Goal: Task Accomplishment & Management: Manage account settings

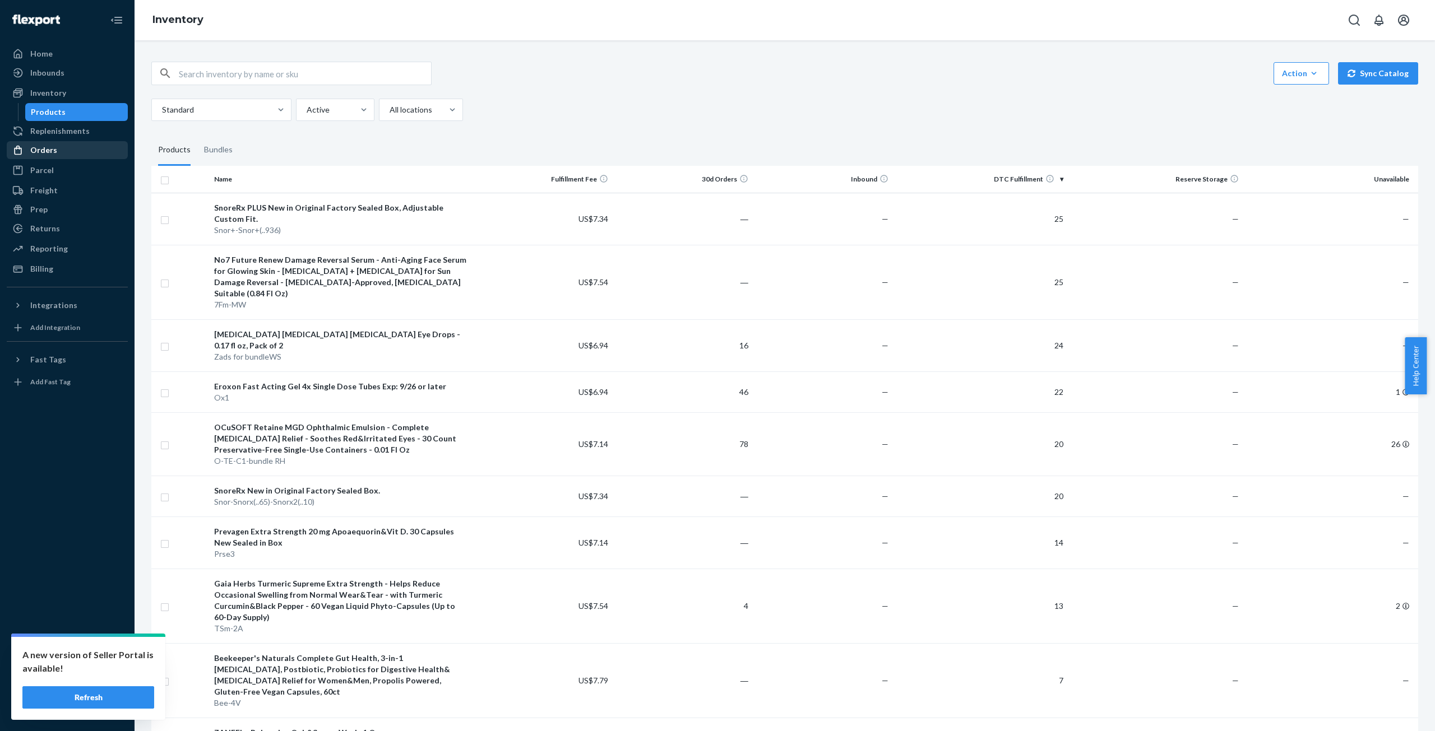
click at [49, 153] on div "Orders" at bounding box center [43, 150] width 27 height 11
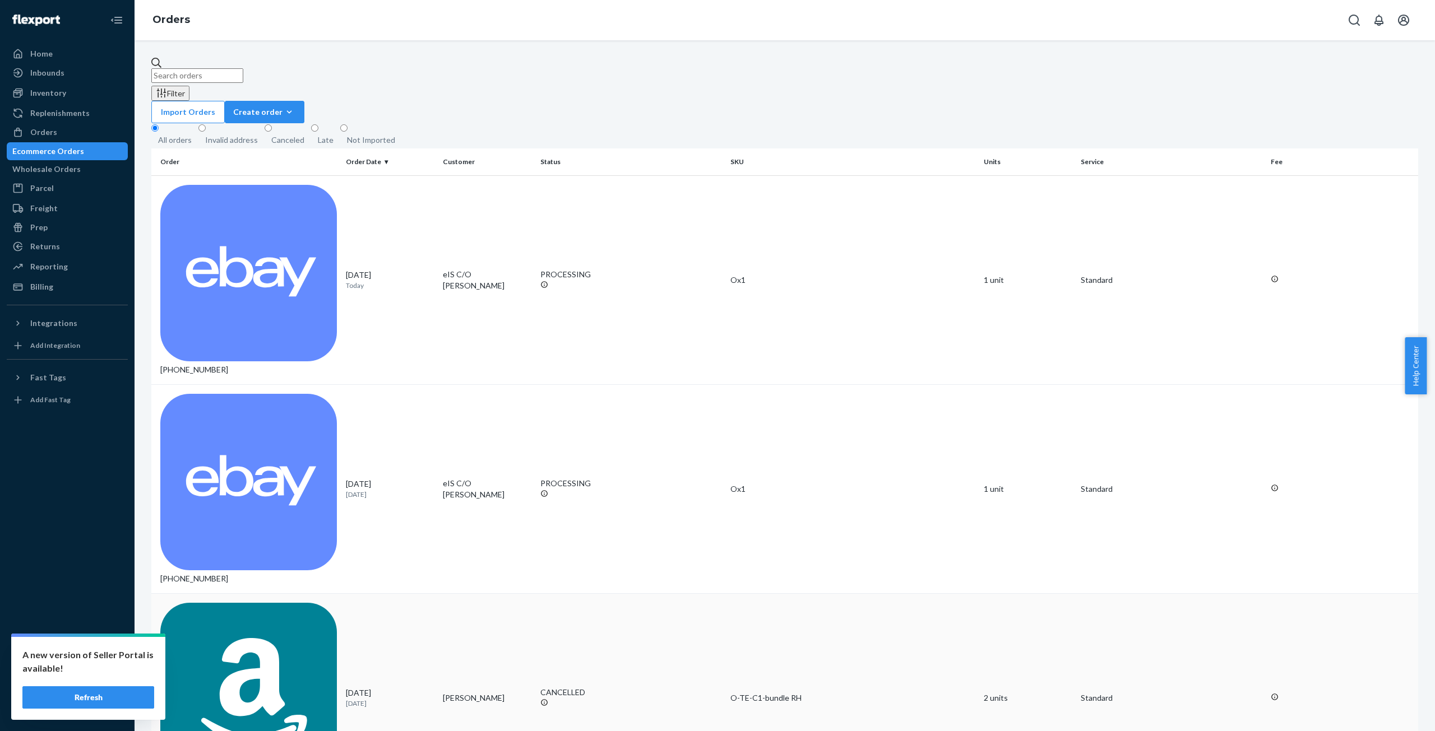
click at [443, 593] on td "Jennifer Jones" at bounding box center [486, 697] width 97 height 209
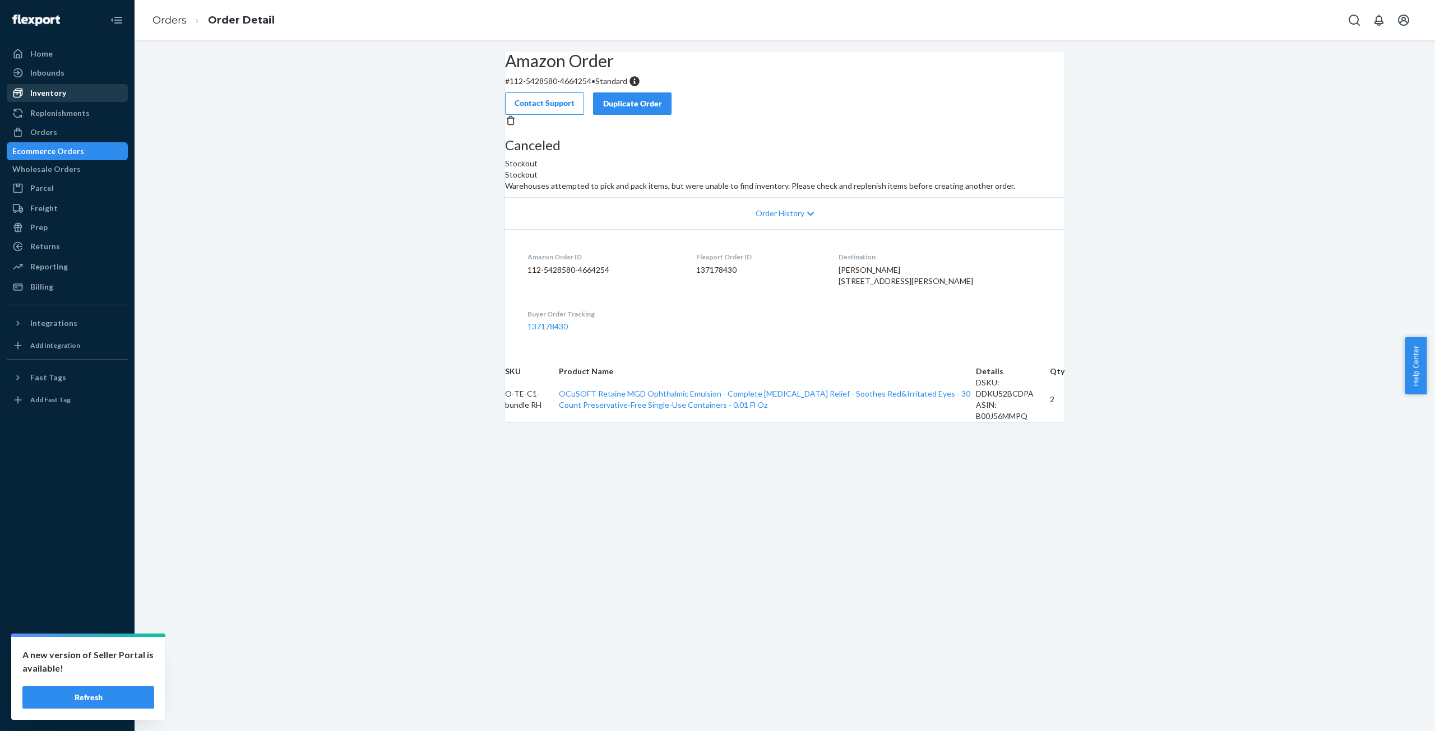
click at [62, 95] on div "Inventory" at bounding box center [48, 92] width 36 height 11
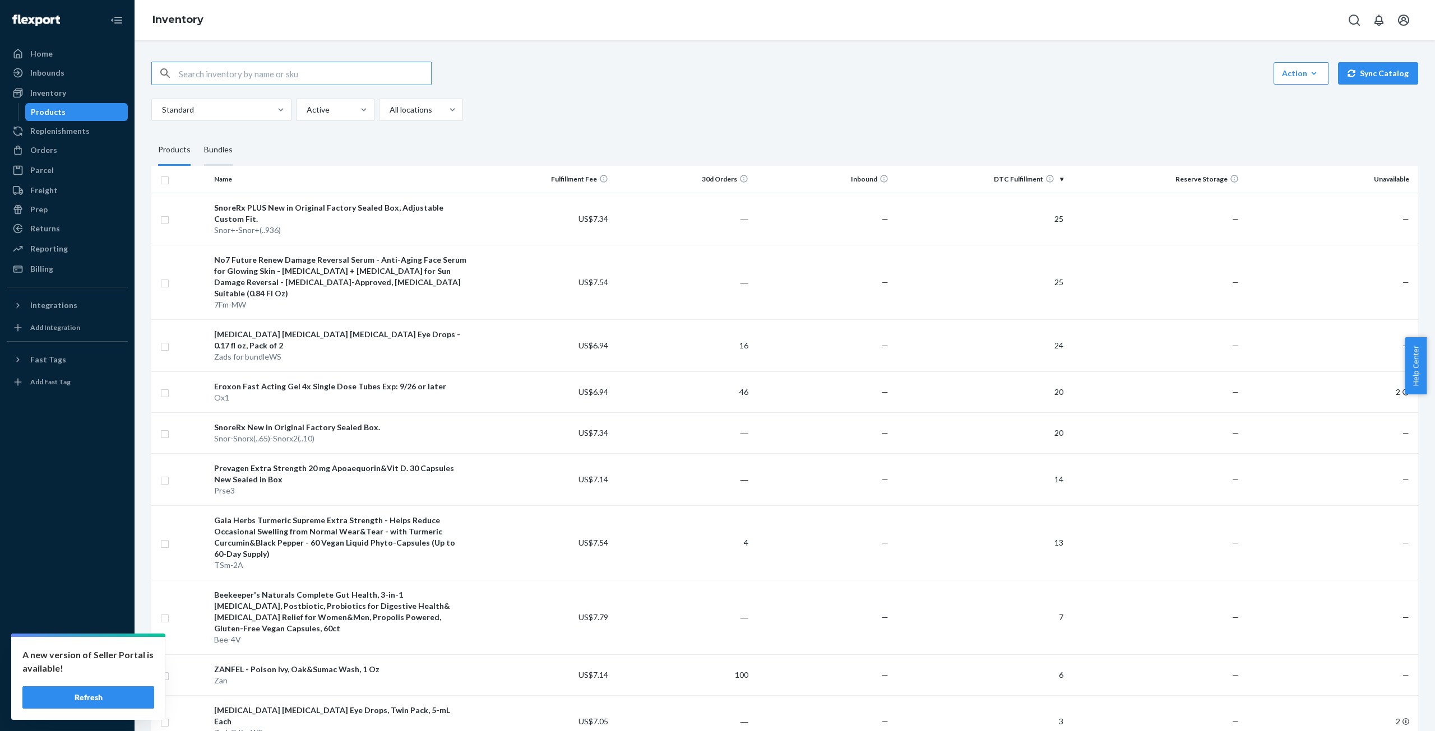
click at [210, 147] on div "Bundles" at bounding box center [218, 149] width 29 height 31
click at [197, 134] on input "Bundles" at bounding box center [197, 134] width 0 height 0
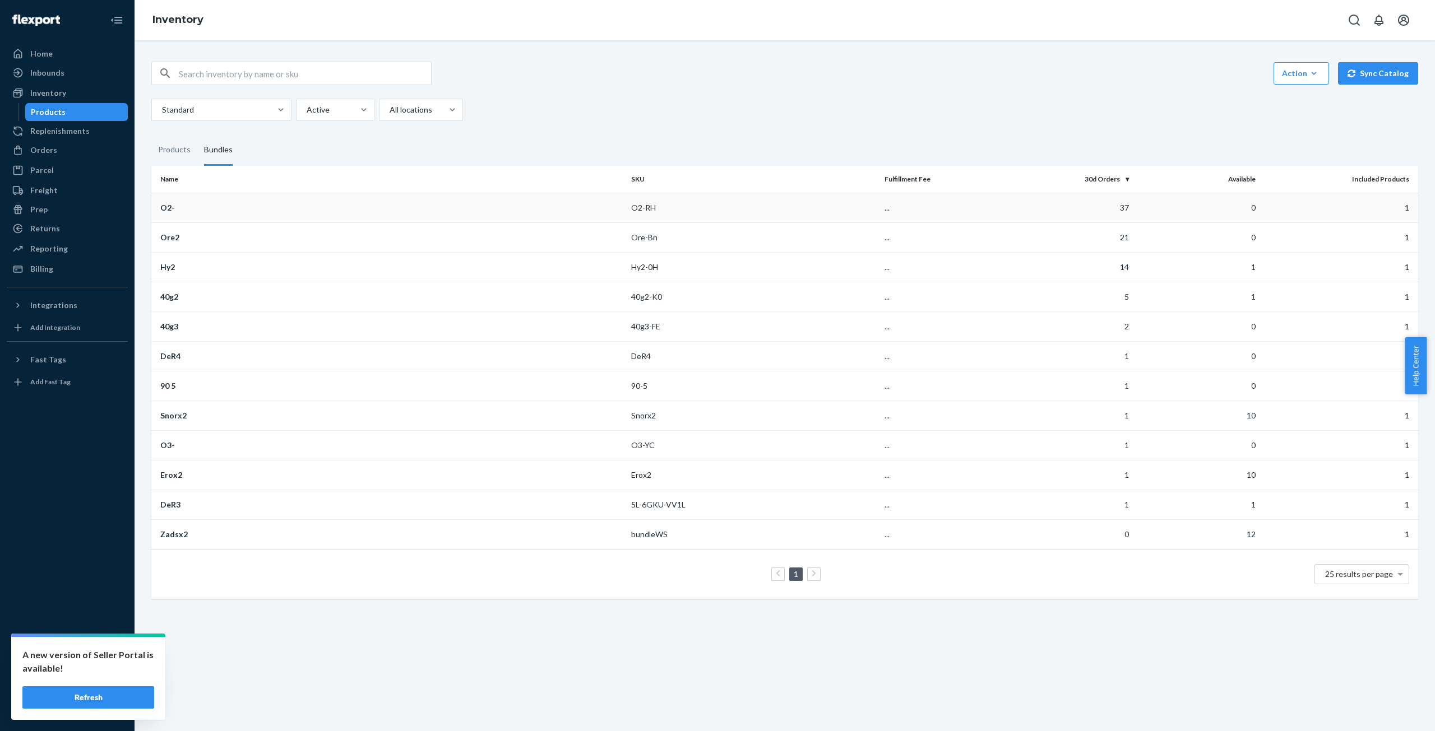
click at [309, 206] on div "O2-" at bounding box center [391, 207] width 462 height 11
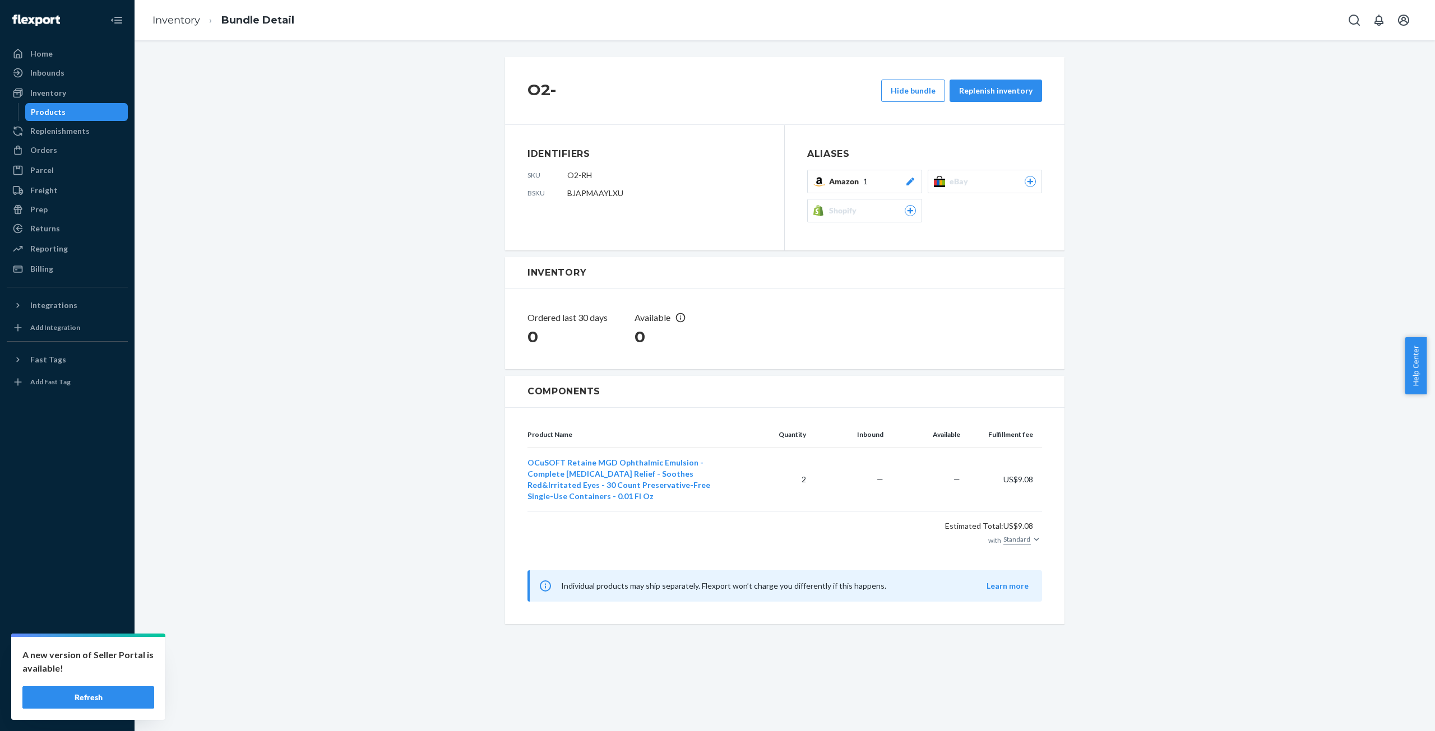
click at [906, 182] on icon at bounding box center [910, 182] width 8 height 8
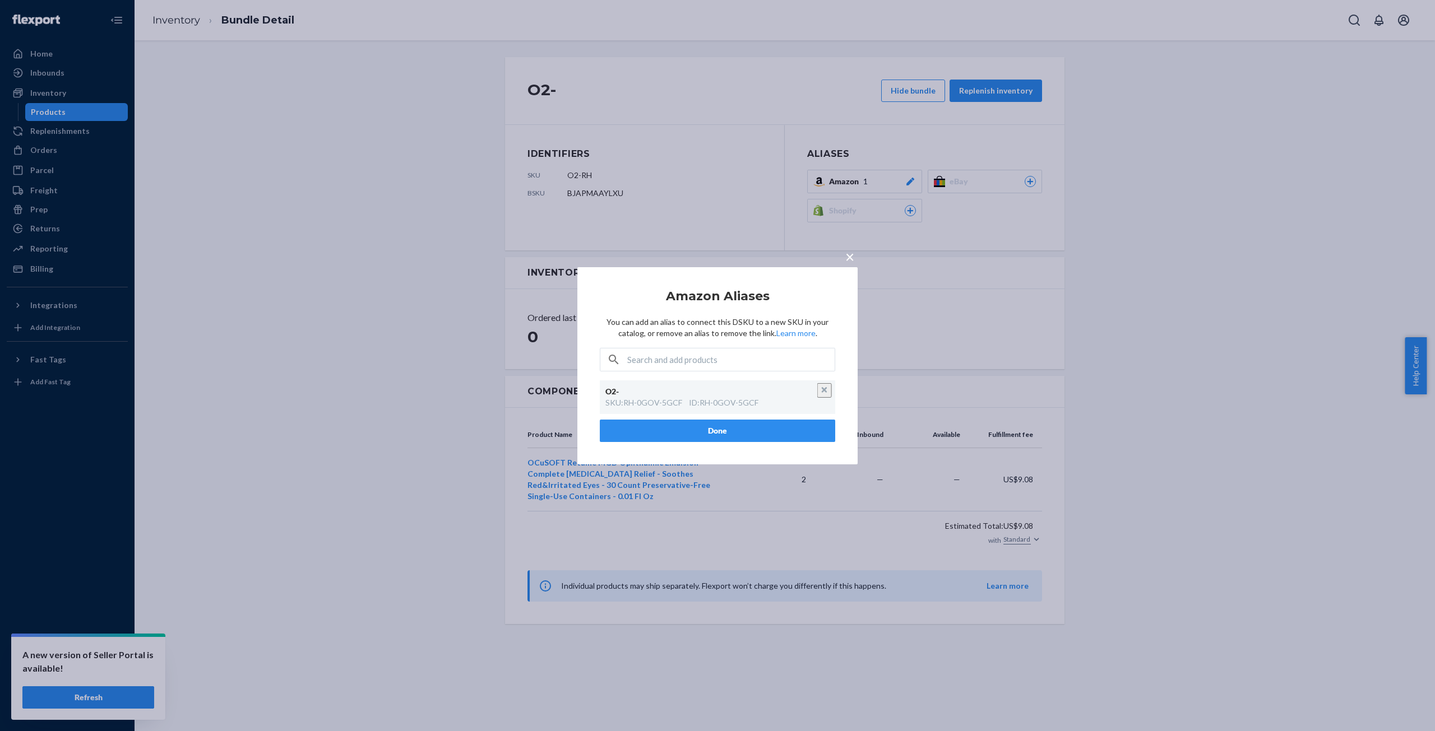
click at [819, 392] on button "Unlink" at bounding box center [824, 390] width 15 height 15
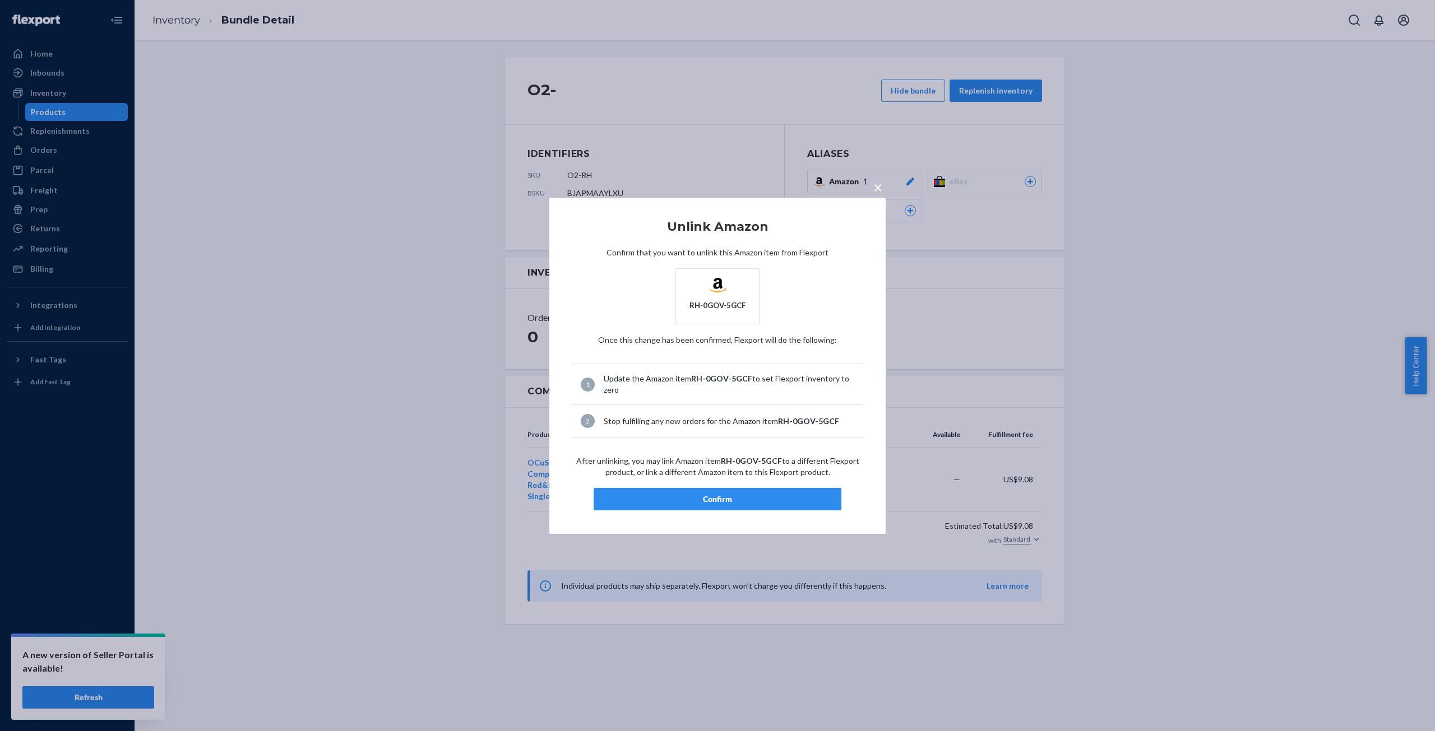
click at [727, 500] on div "Confirm" at bounding box center [717, 499] width 229 height 11
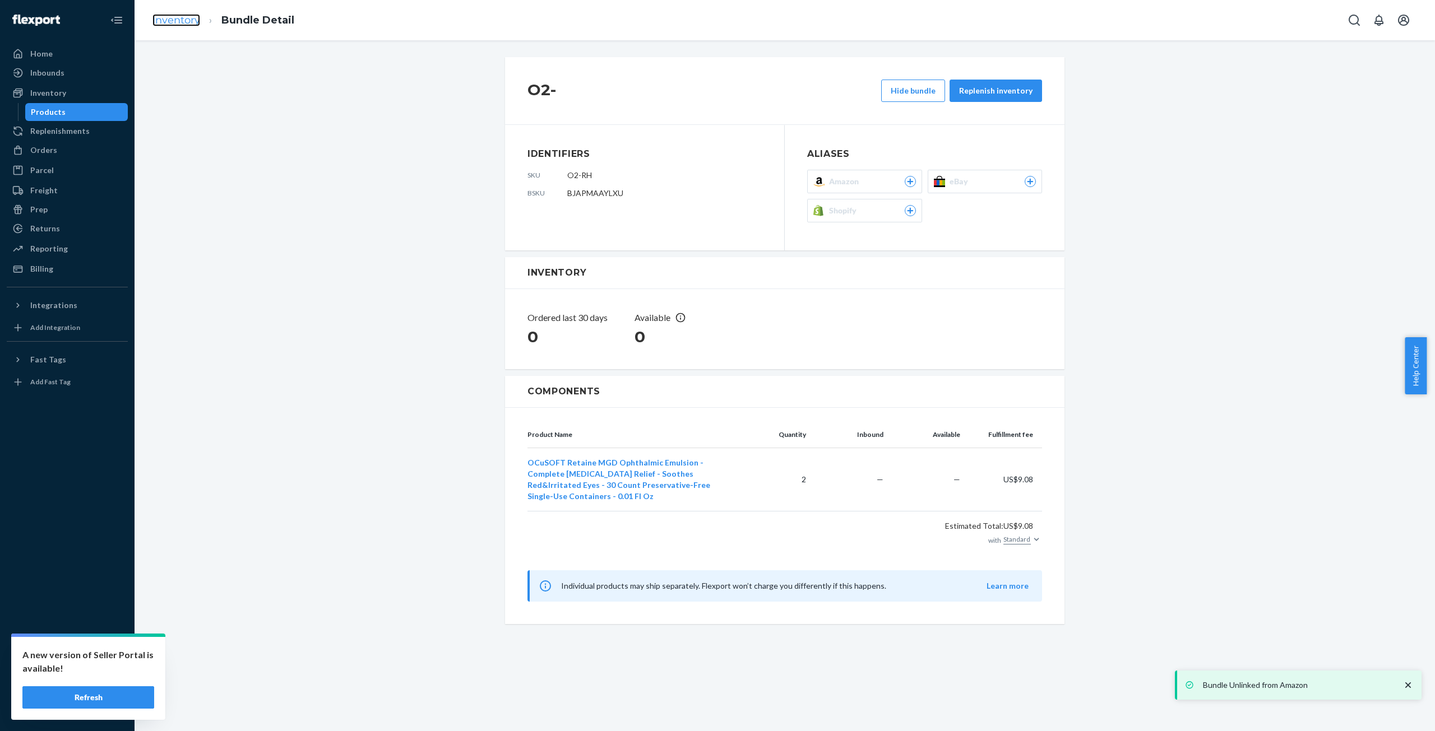
click at [169, 17] on link "Inventory" at bounding box center [176, 20] width 48 height 12
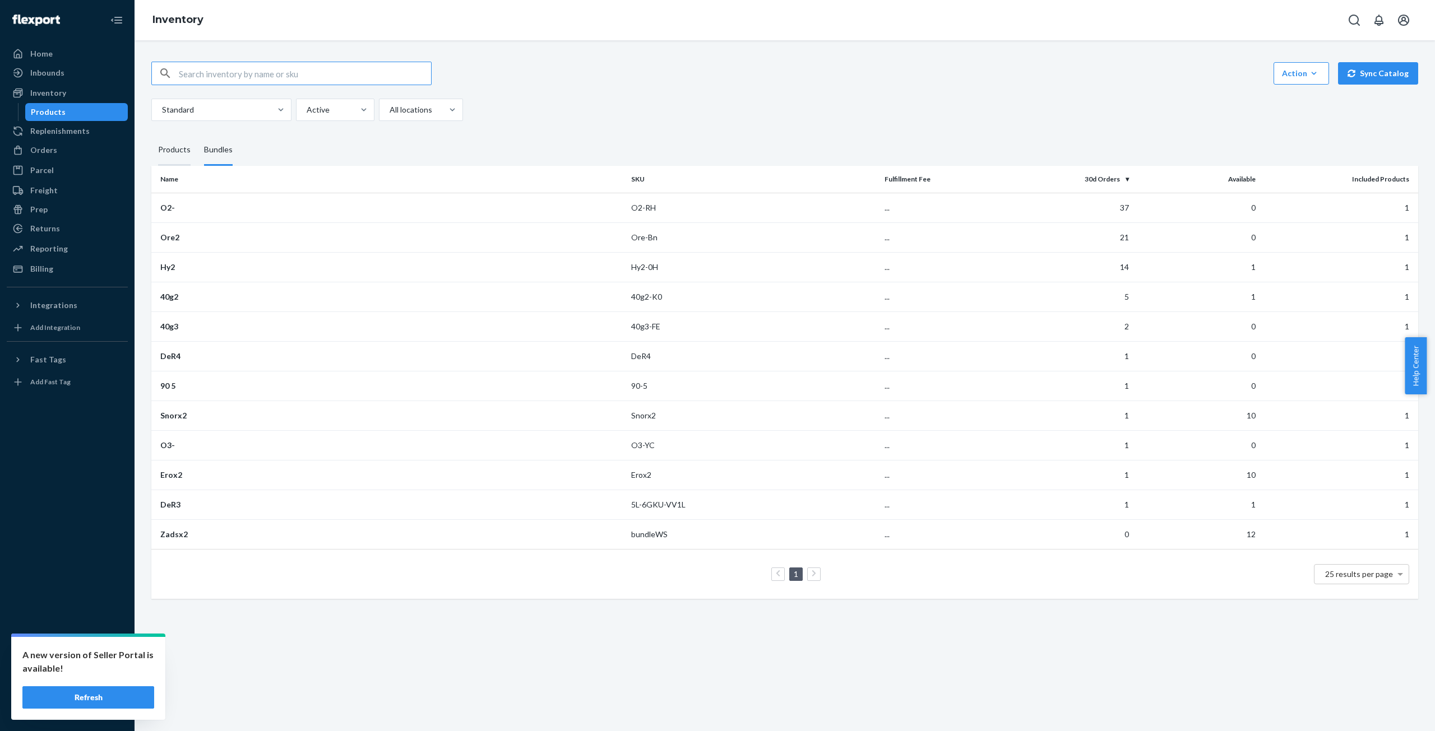
click at [171, 151] on div "Products" at bounding box center [174, 149] width 33 height 31
click at [151, 134] on input "Products" at bounding box center [151, 134] width 0 height 0
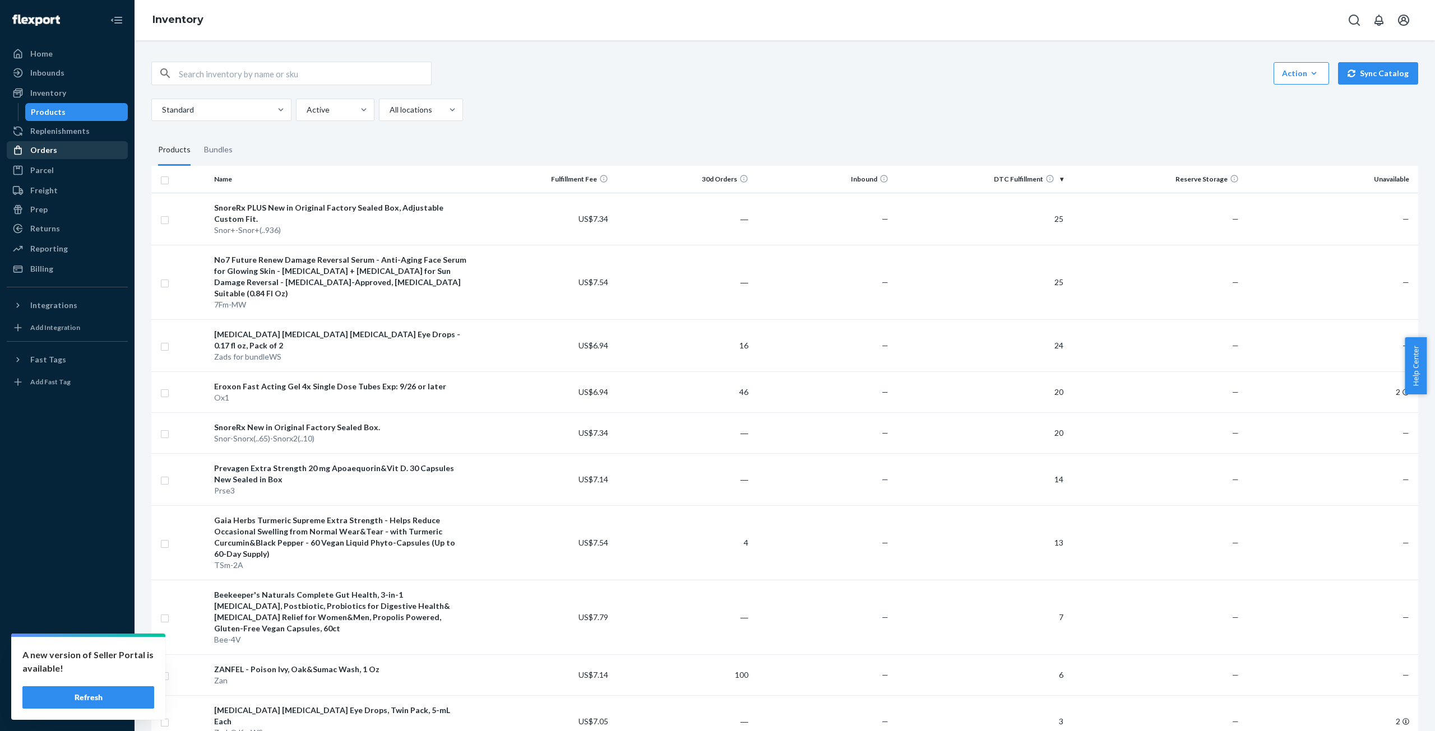
click at [52, 152] on div "Orders" at bounding box center [43, 150] width 27 height 11
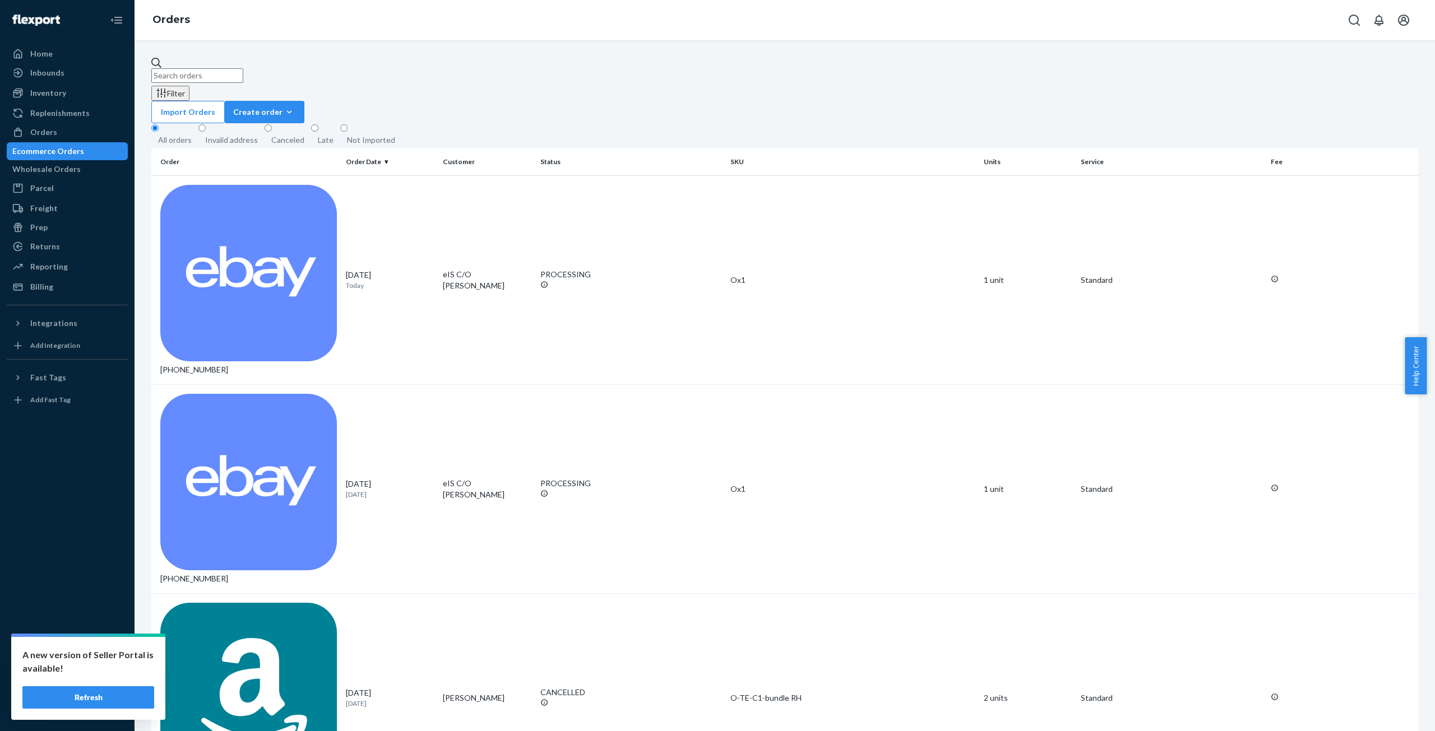
click at [243, 68] on input "text" at bounding box center [197, 75] width 92 height 15
paste input "113-3637987-2448204"
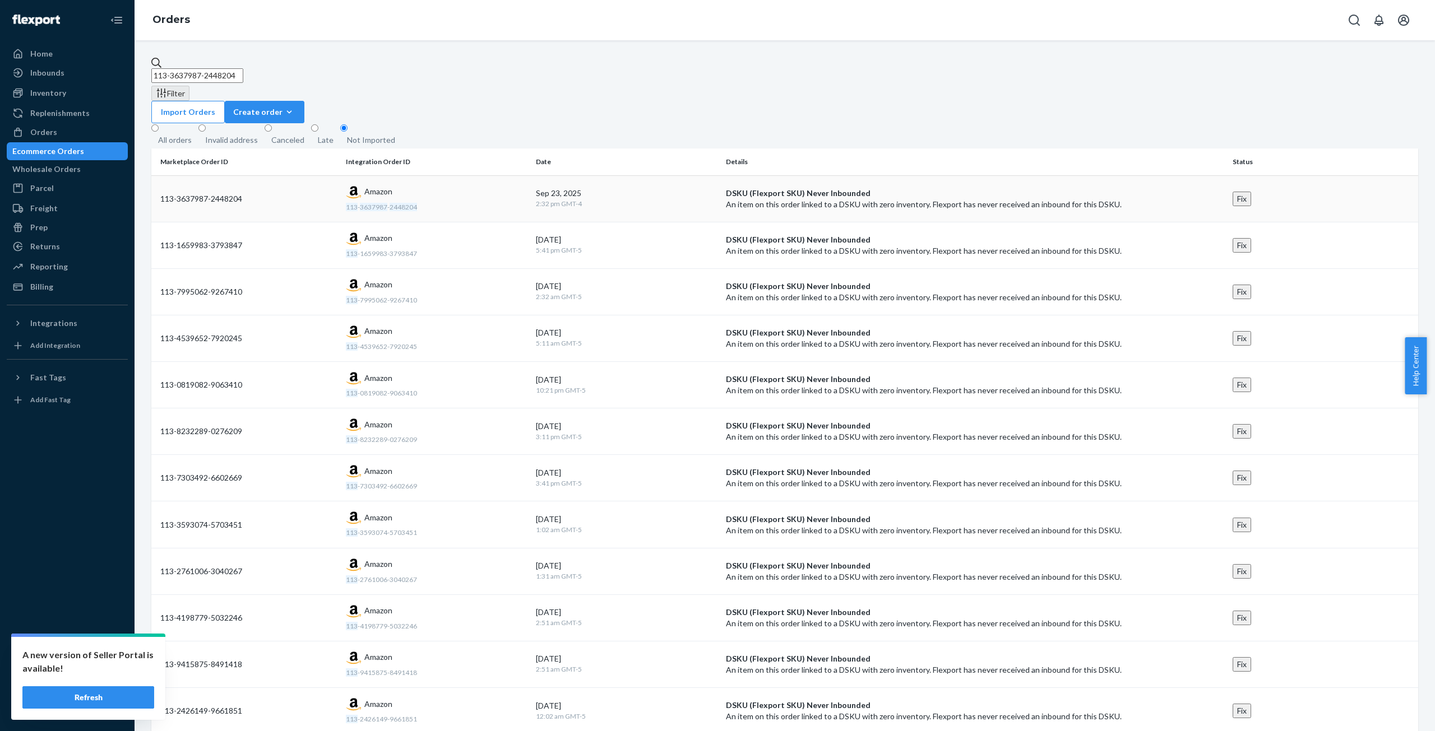
type input "113-3637987-2448204"
click at [1251, 192] on button "Fix" at bounding box center [1241, 199] width 18 height 15
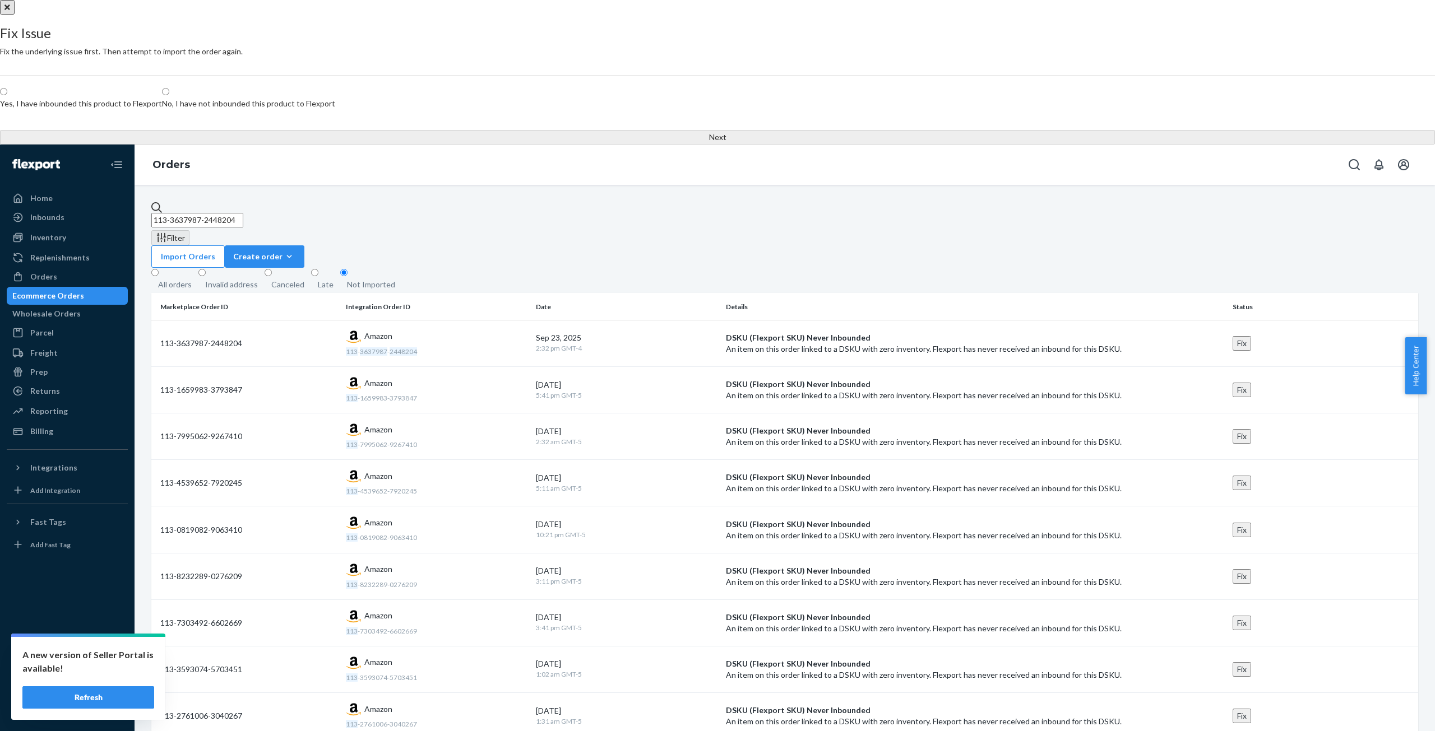
click at [7, 97] on span at bounding box center [7, 92] width 0 height 10
click at [7, 95] on input "Yes, I have inbounded this product to Flexport" at bounding box center [3, 91] width 7 height 7
radio input "true"
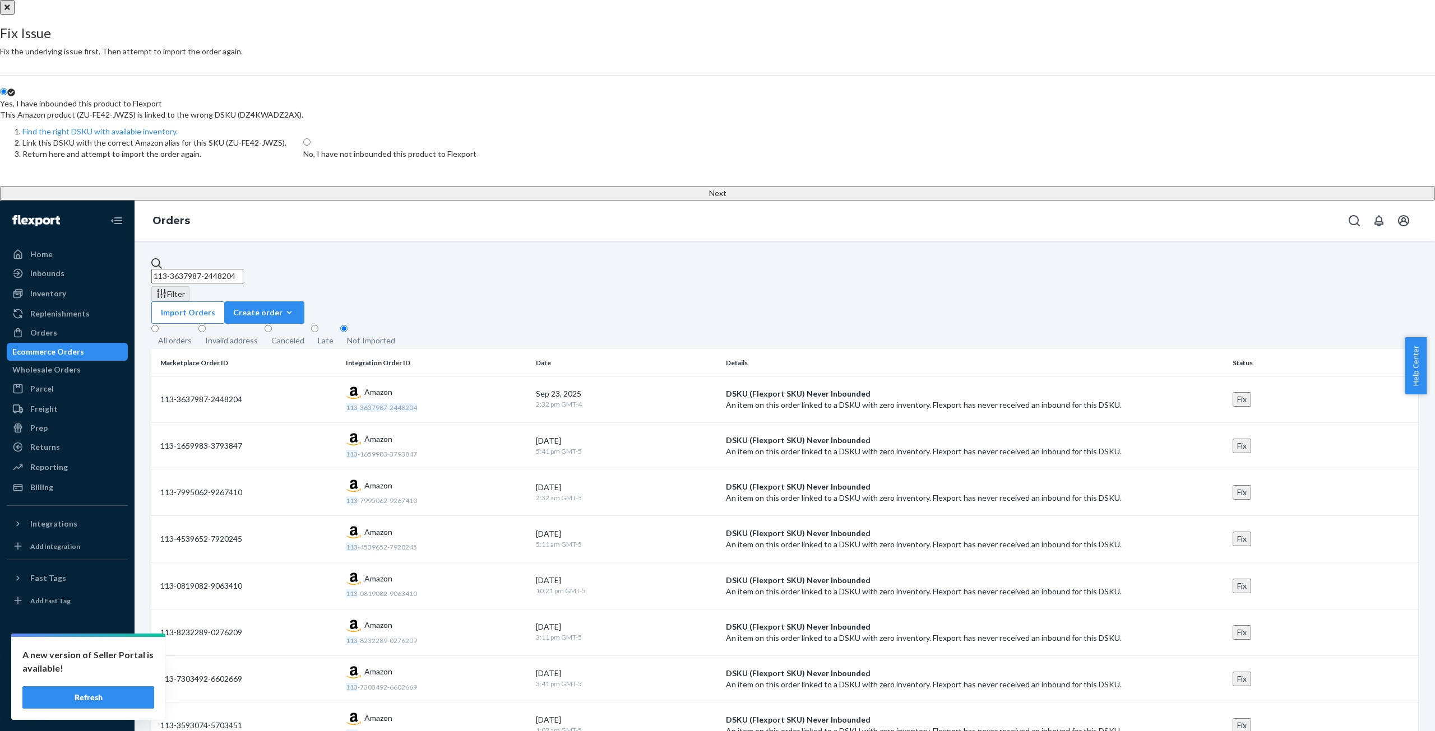
click at [726, 201] on button "Next" at bounding box center [717, 193] width 1435 height 15
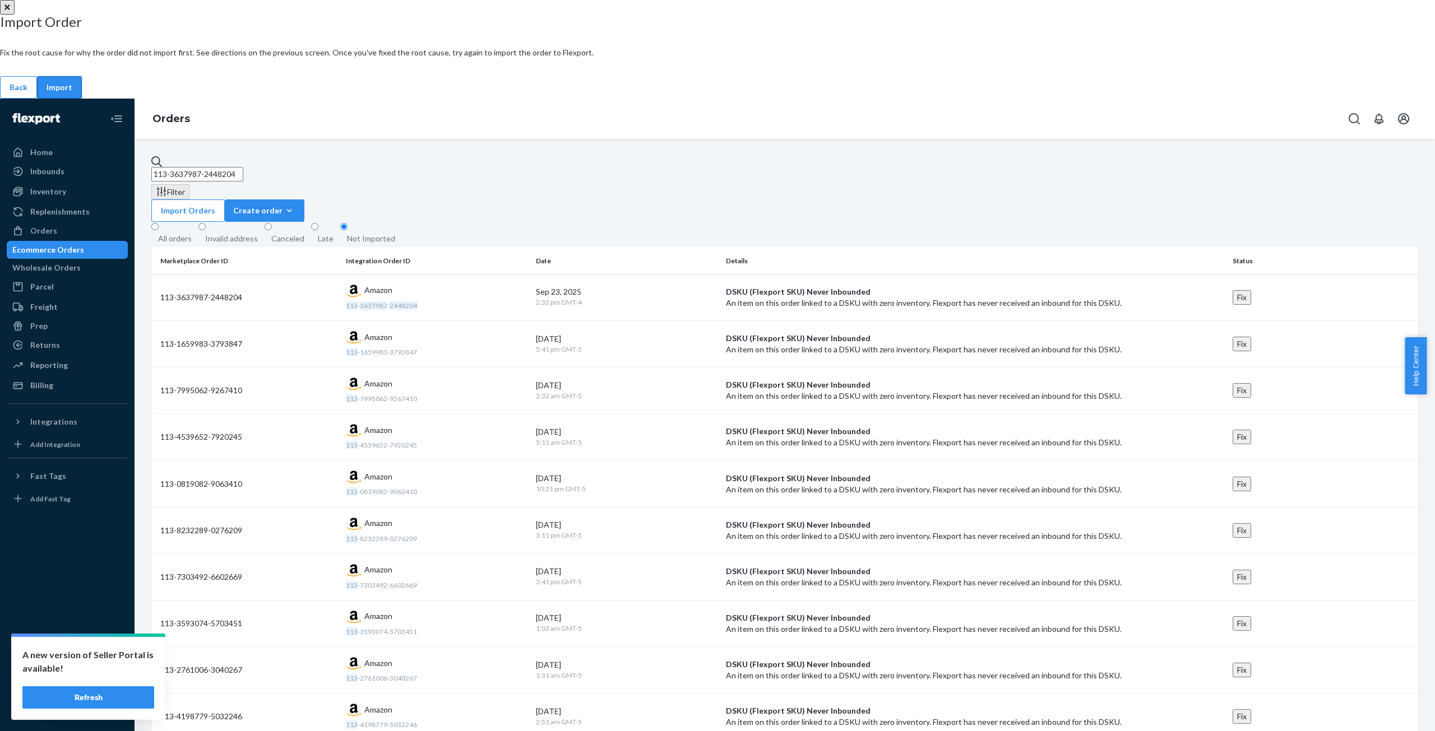
click at [72, 93] on div "Import" at bounding box center [60, 87] width 26 height 11
click at [15, 15] on button "Close" at bounding box center [7, 7] width 15 height 15
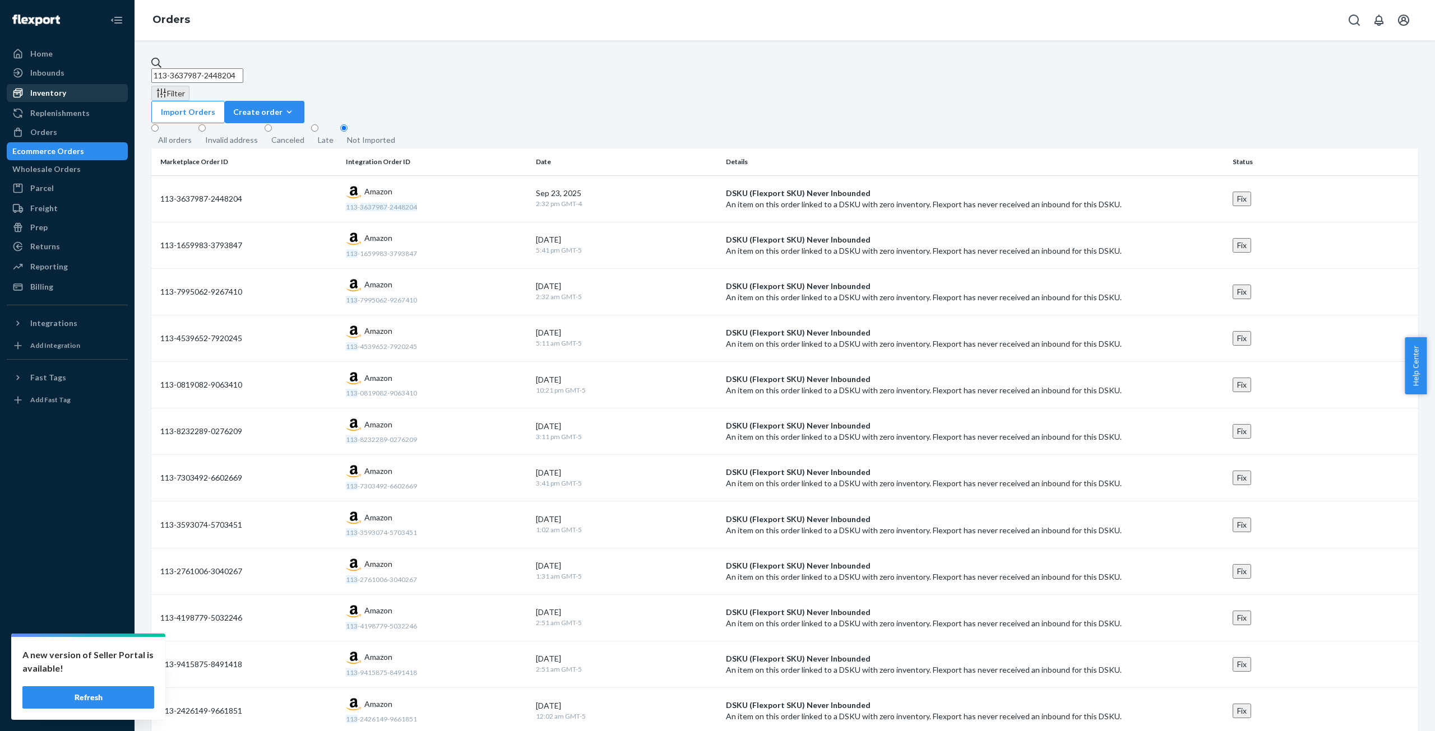
click at [50, 92] on div "Inventory" at bounding box center [48, 92] width 36 height 11
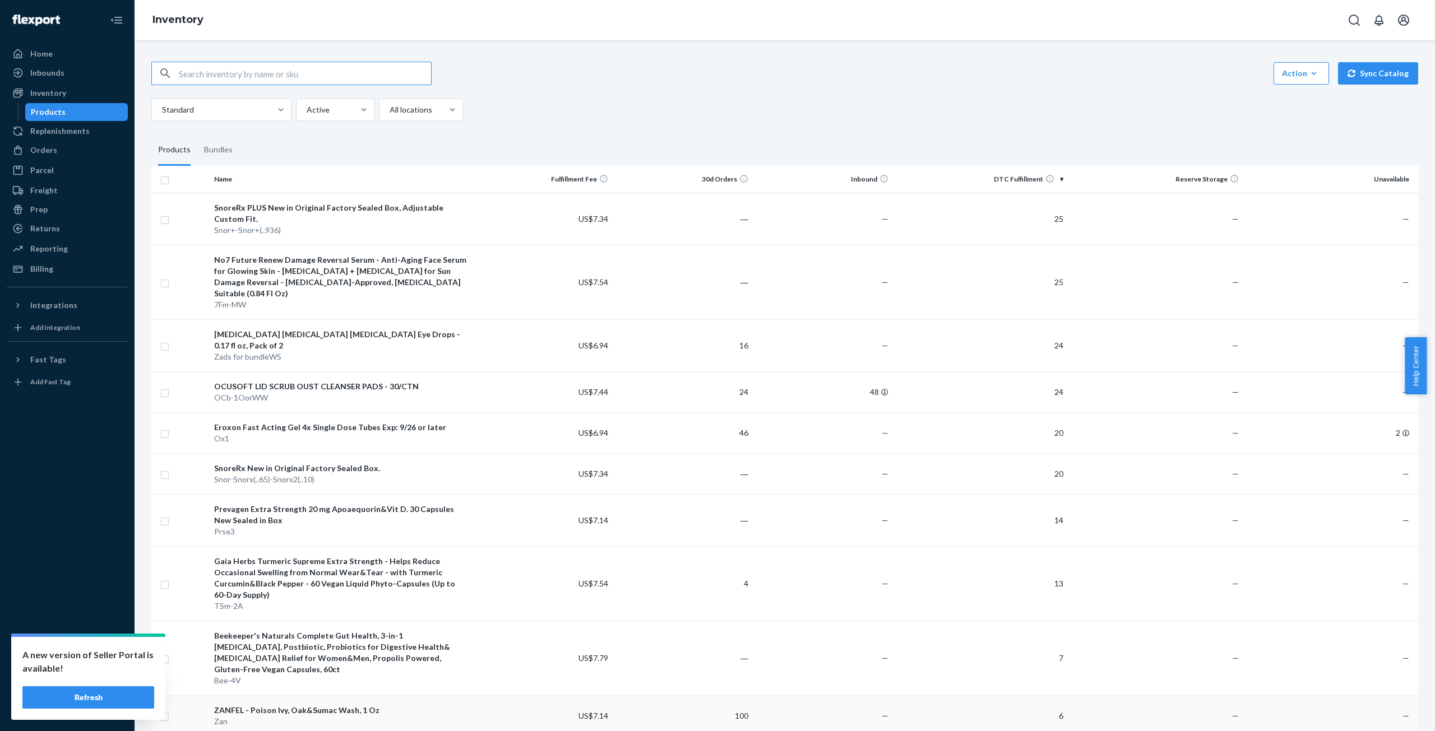
scroll to position [112, 0]
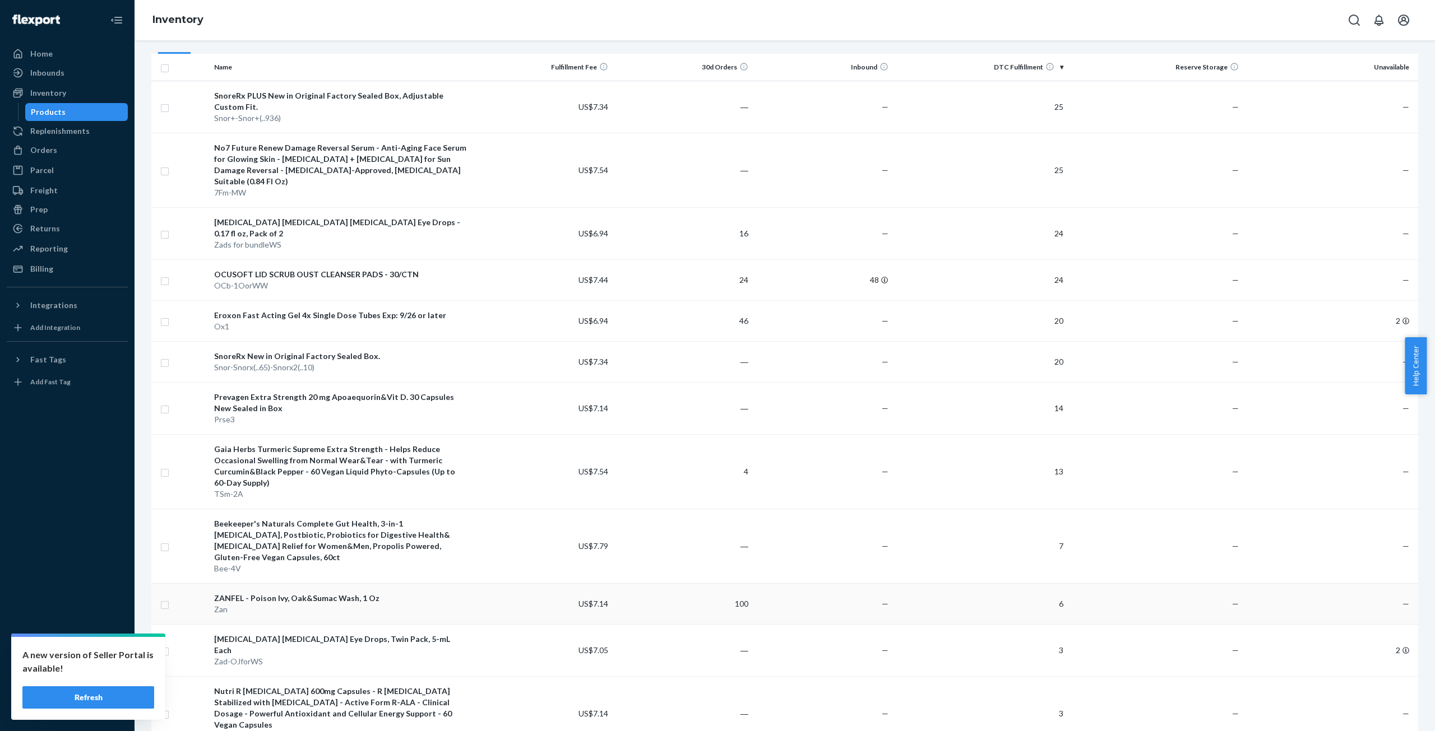
click at [365, 593] on div "ZANFEL - Poison Ivy, Oak&Sumac Wash, 1 Oz" at bounding box center [341, 598] width 254 height 11
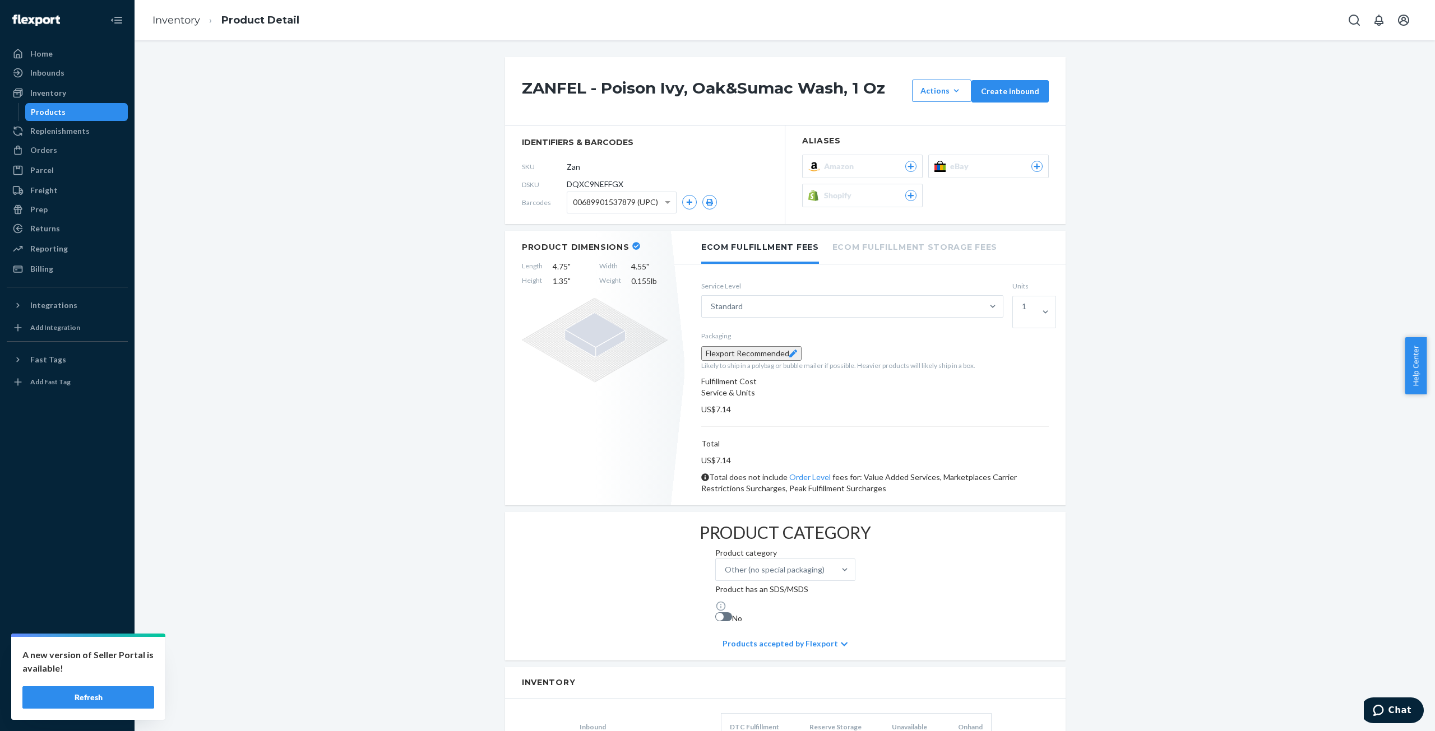
click at [842, 169] on span "Amazon" at bounding box center [841, 166] width 34 height 11
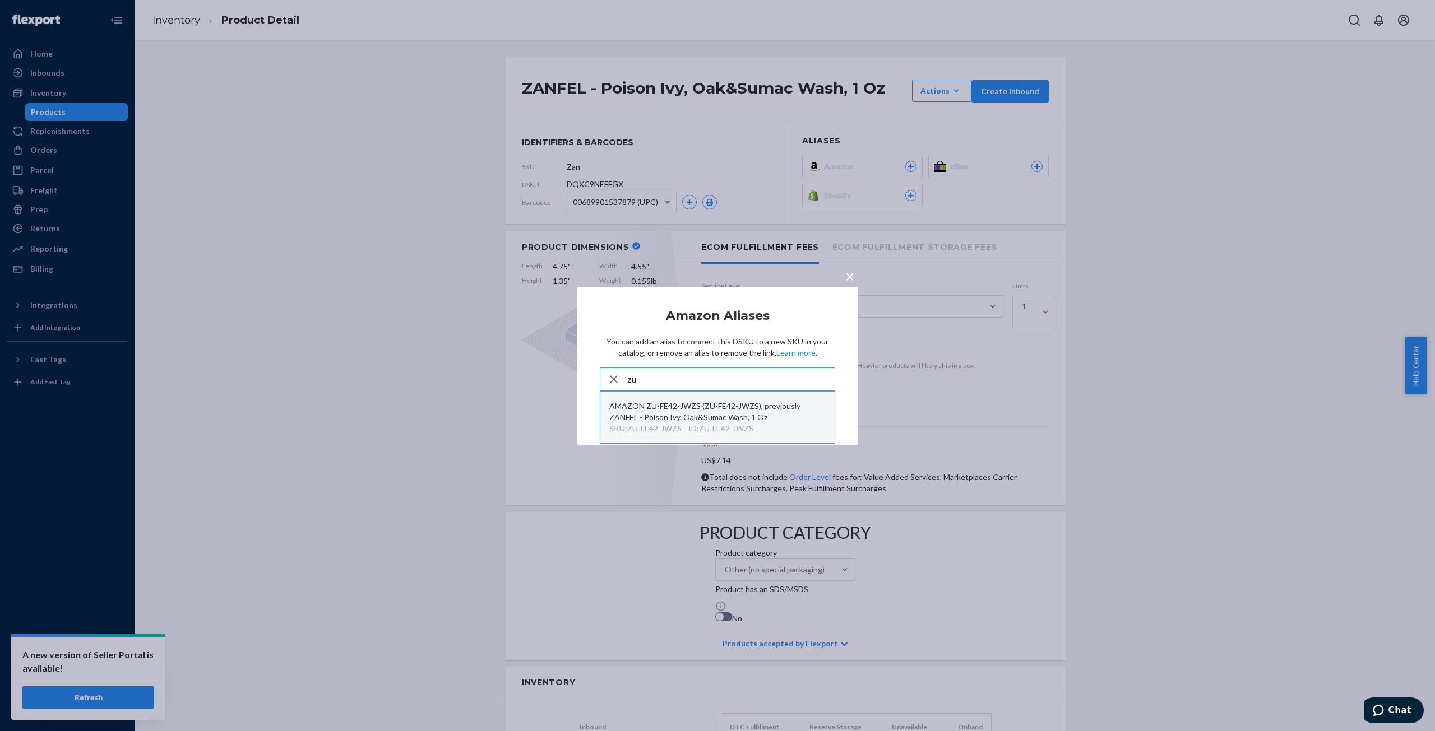
type input "zu"
click at [706, 411] on div "AMAZON ZU-FE42-JWZS (ZU-FE42-JWZS), previously ZANFEL - Poison Ivy, Oak&Sumac W…" at bounding box center [717, 412] width 216 height 22
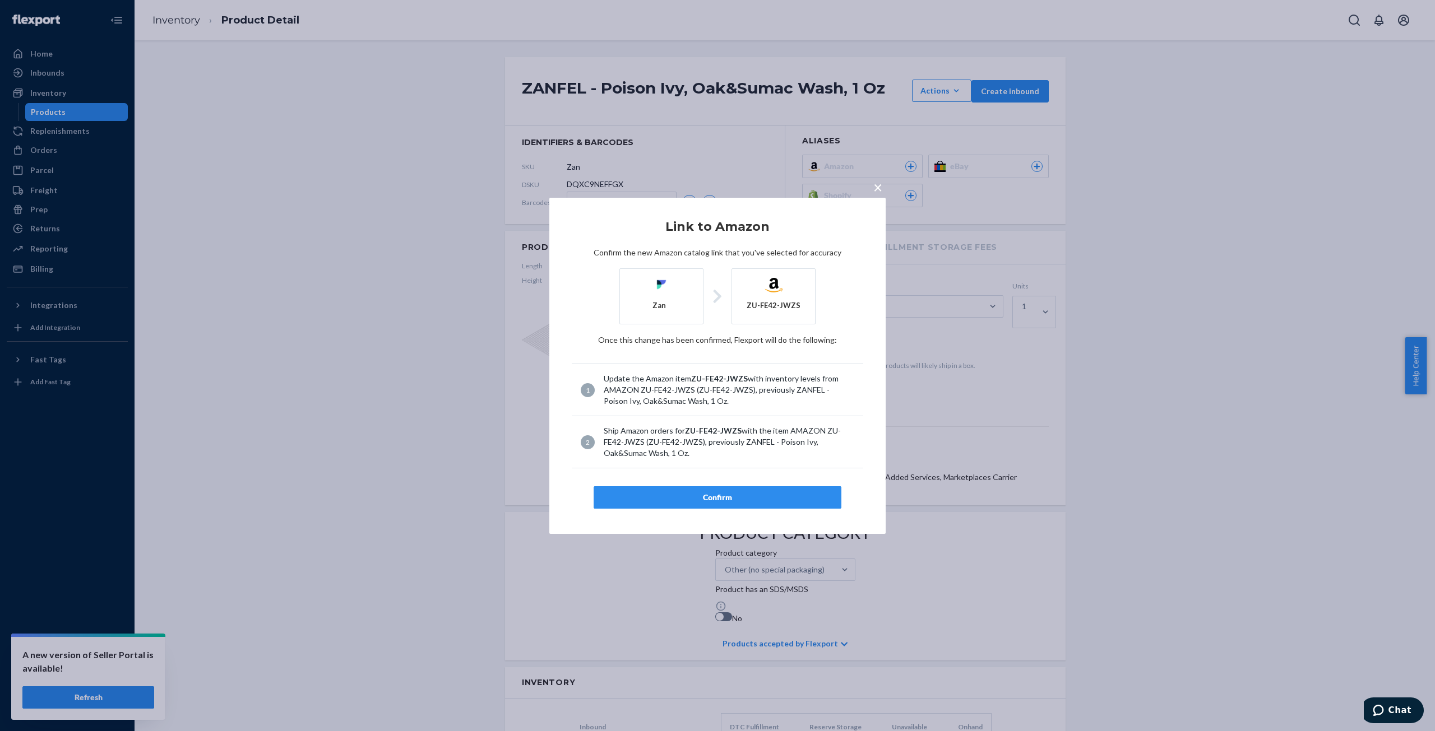
click at [715, 498] on div "Confirm" at bounding box center [717, 497] width 229 height 11
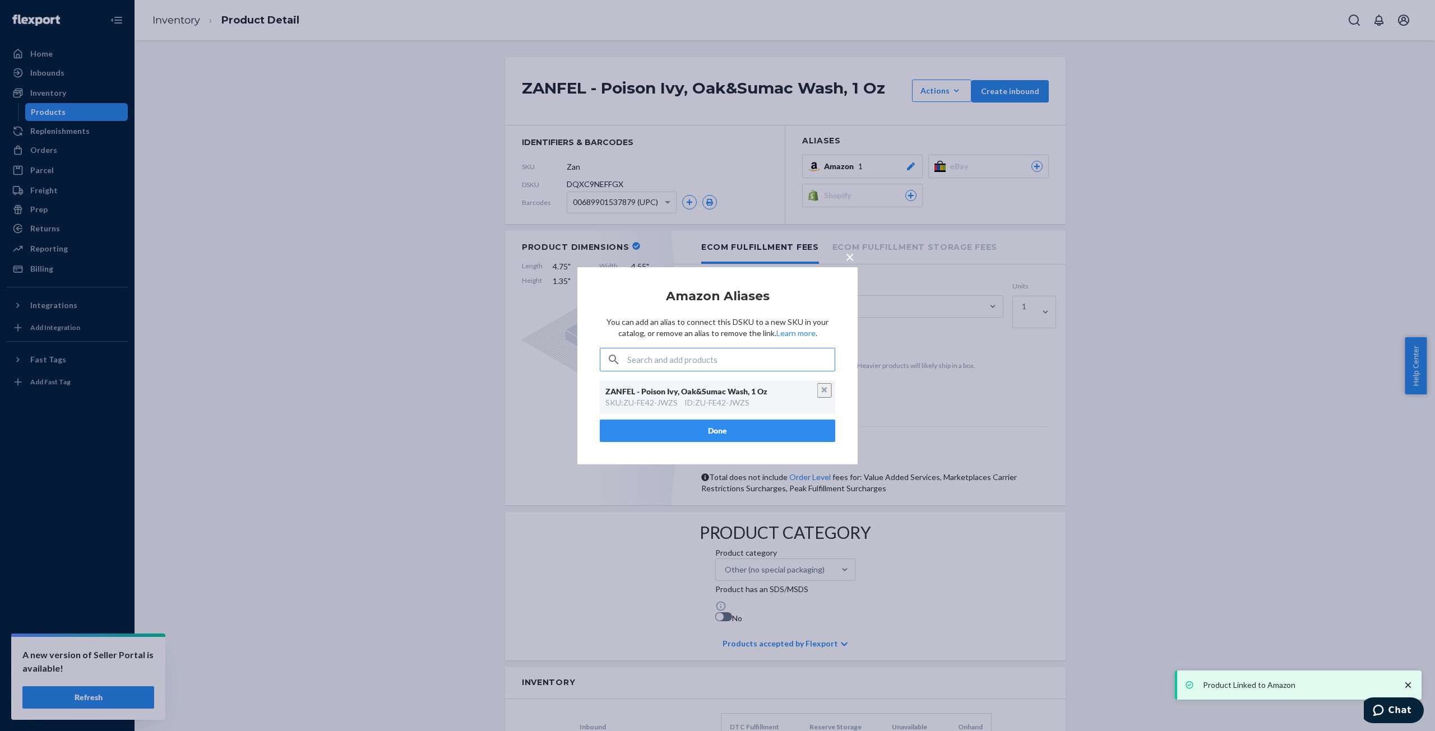
click at [714, 408] on div "ID : ZU-FE42-JWZS" at bounding box center [716, 402] width 65 height 11
click at [720, 429] on button "Done" at bounding box center [717, 431] width 235 height 22
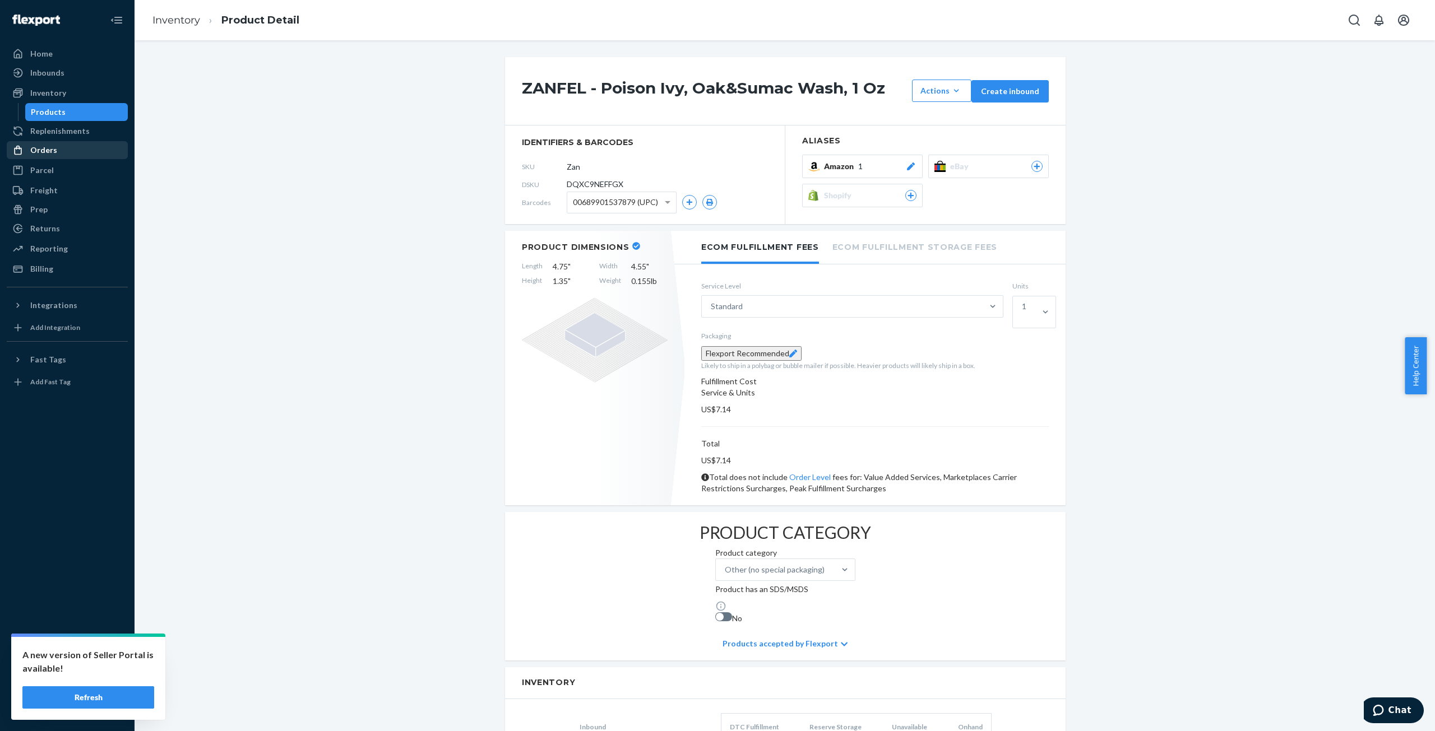
click at [55, 151] on div "Orders" at bounding box center [67, 150] width 119 height 16
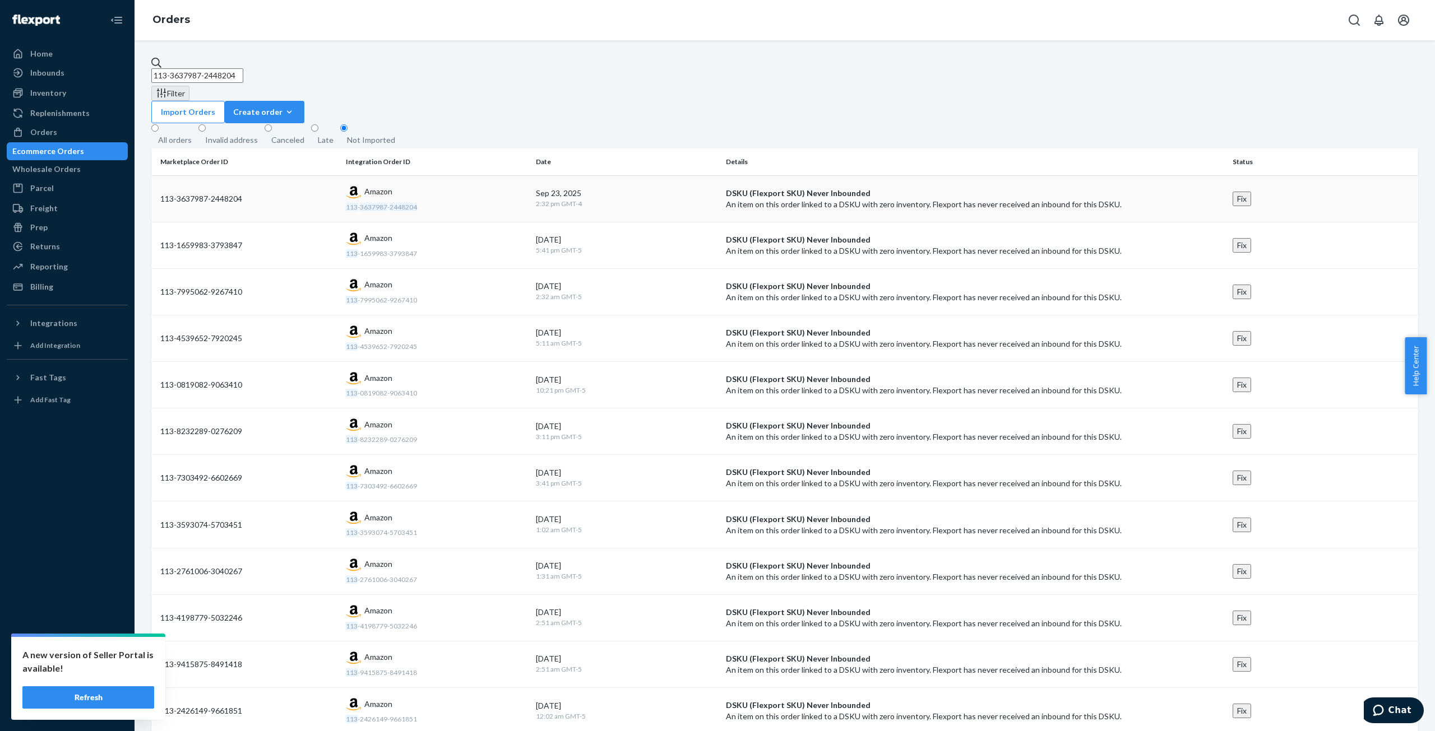
click at [1251, 192] on button "Fix" at bounding box center [1241, 199] width 18 height 15
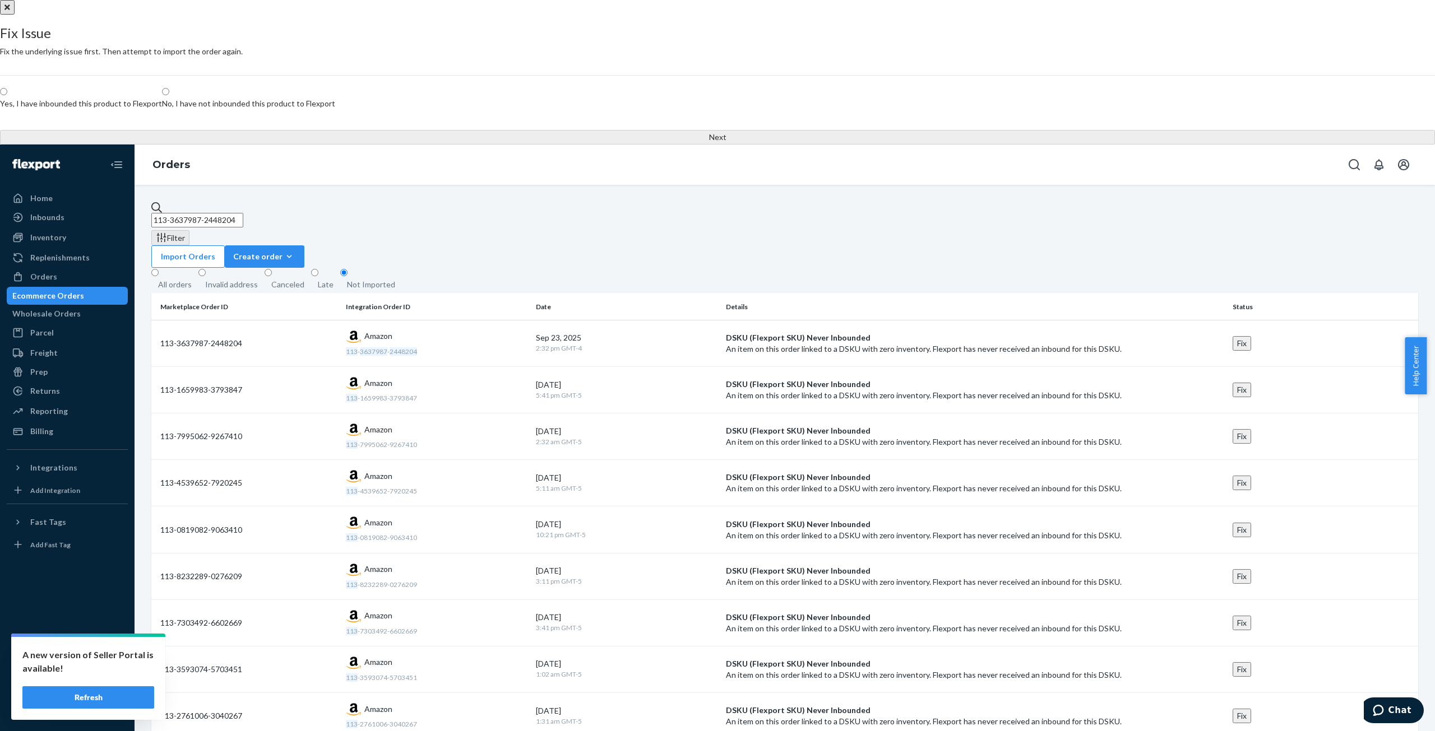
click at [7, 97] on span at bounding box center [7, 92] width 0 height 10
click at [7, 95] on input "Yes, I have inbounded this product to Flexport" at bounding box center [3, 91] width 7 height 7
radio input "true"
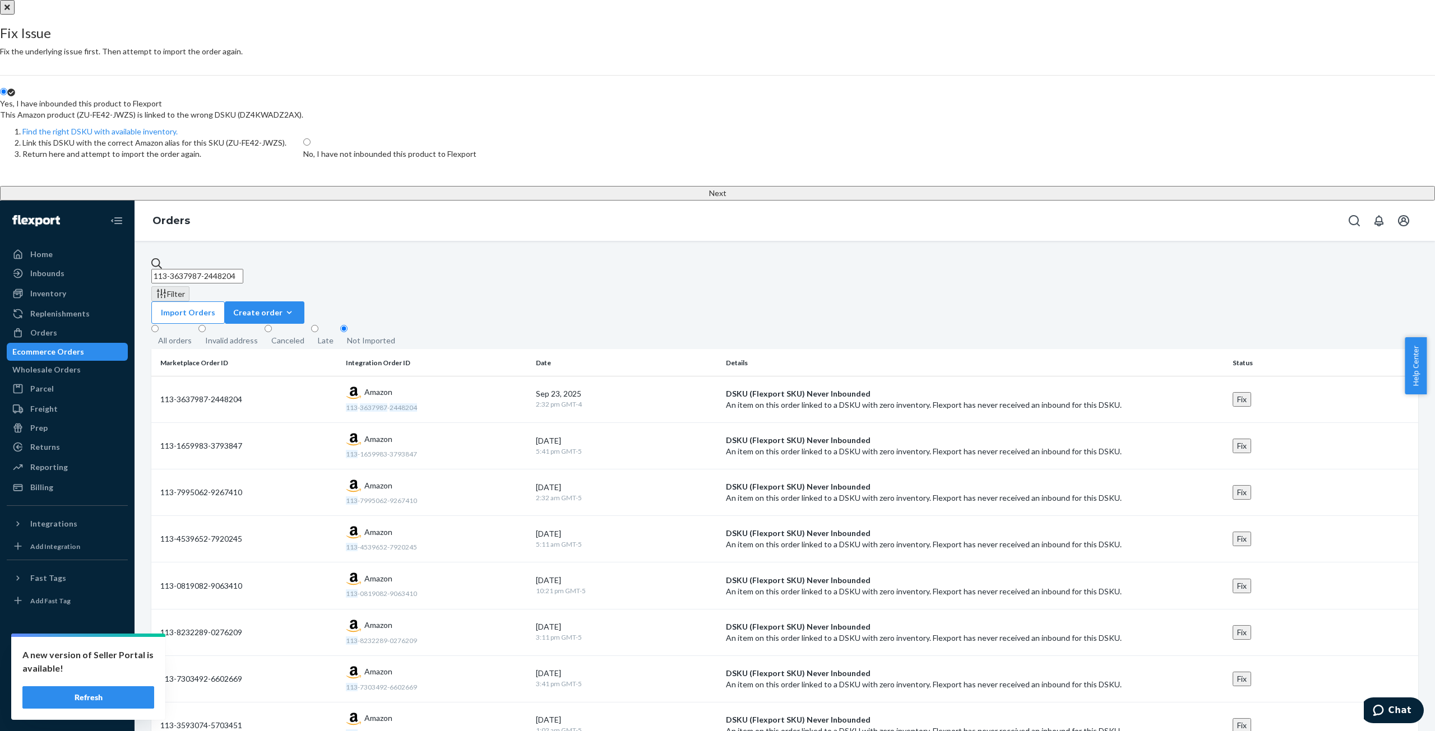
click at [722, 201] on button "Next" at bounding box center [717, 193] width 1435 height 15
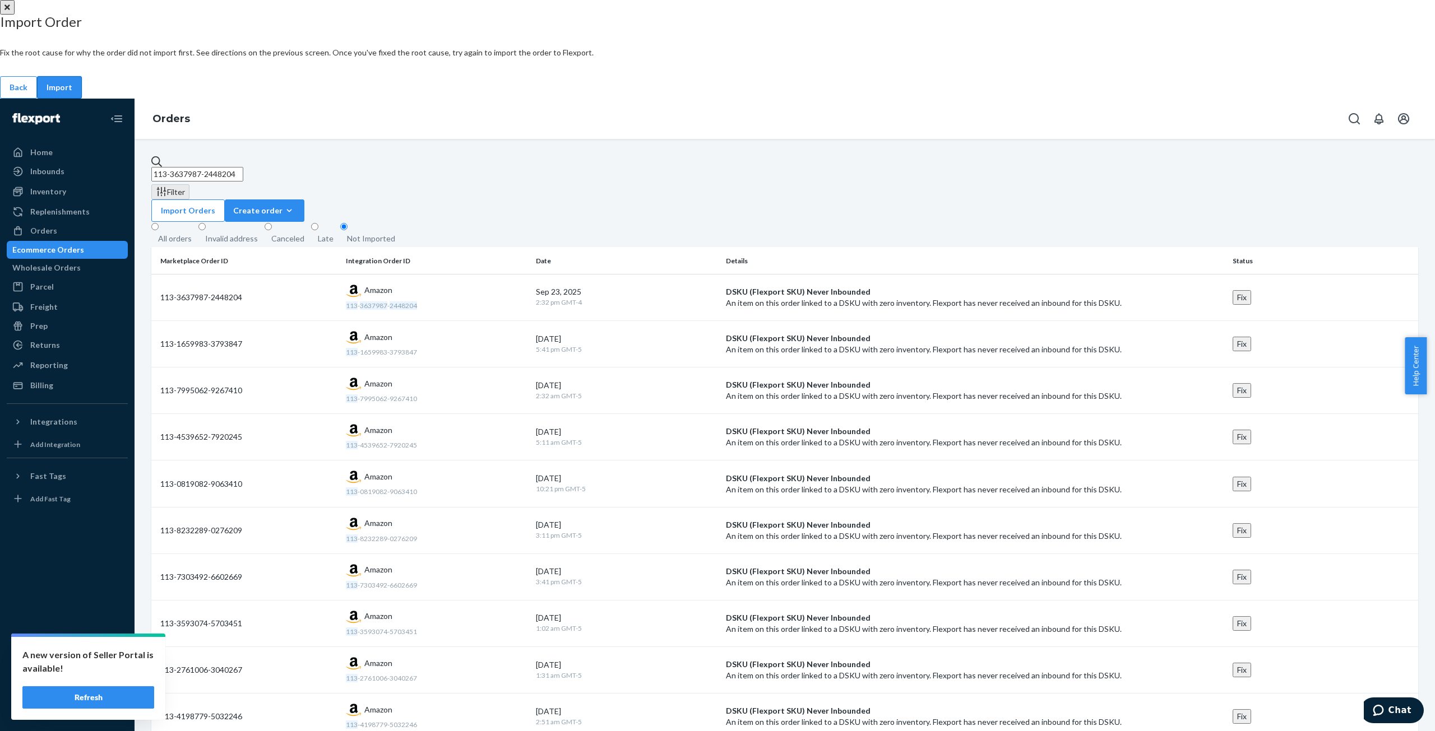
click at [72, 93] on div "Import" at bounding box center [60, 87] width 26 height 11
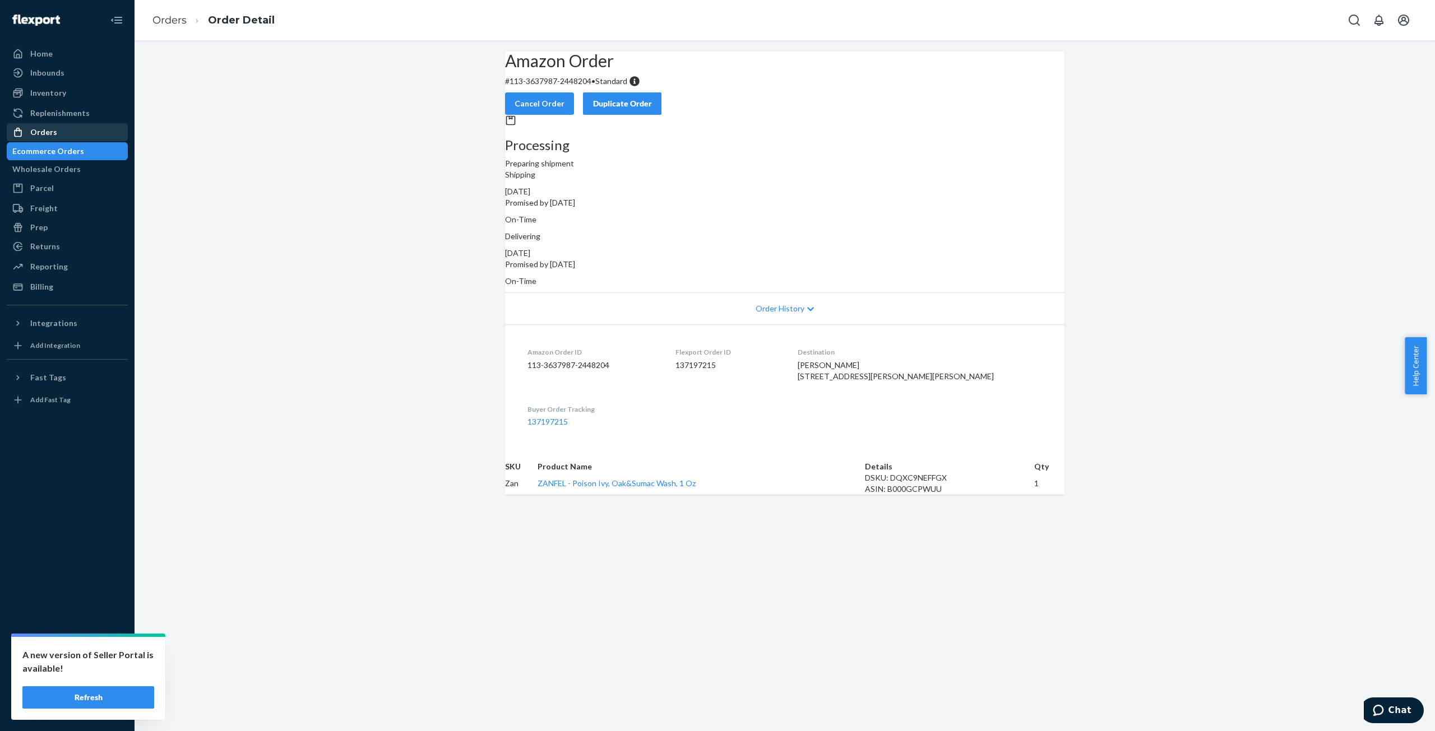
click at [48, 133] on div "Orders" at bounding box center [43, 132] width 27 height 11
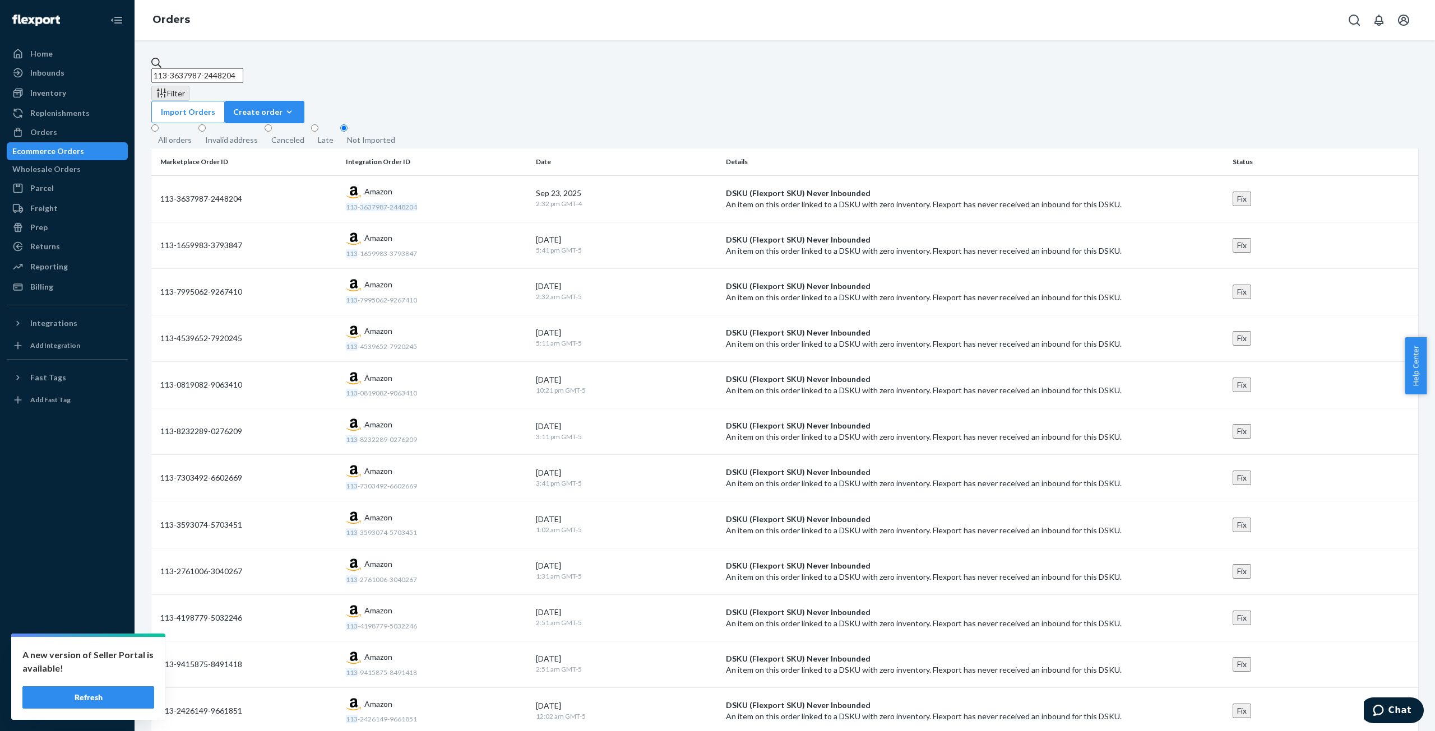
drag, startPoint x: 258, startPoint y: 67, endPoint x: 165, endPoint y: 73, distance: 93.2
click at [165, 73] on div "113-3637987-2448204" at bounding box center [784, 70] width 1266 height 26
paste input "2-3710785-675465"
type input "112-3710785-6754654"
click at [1251, 192] on button "Fix" at bounding box center [1241, 199] width 18 height 15
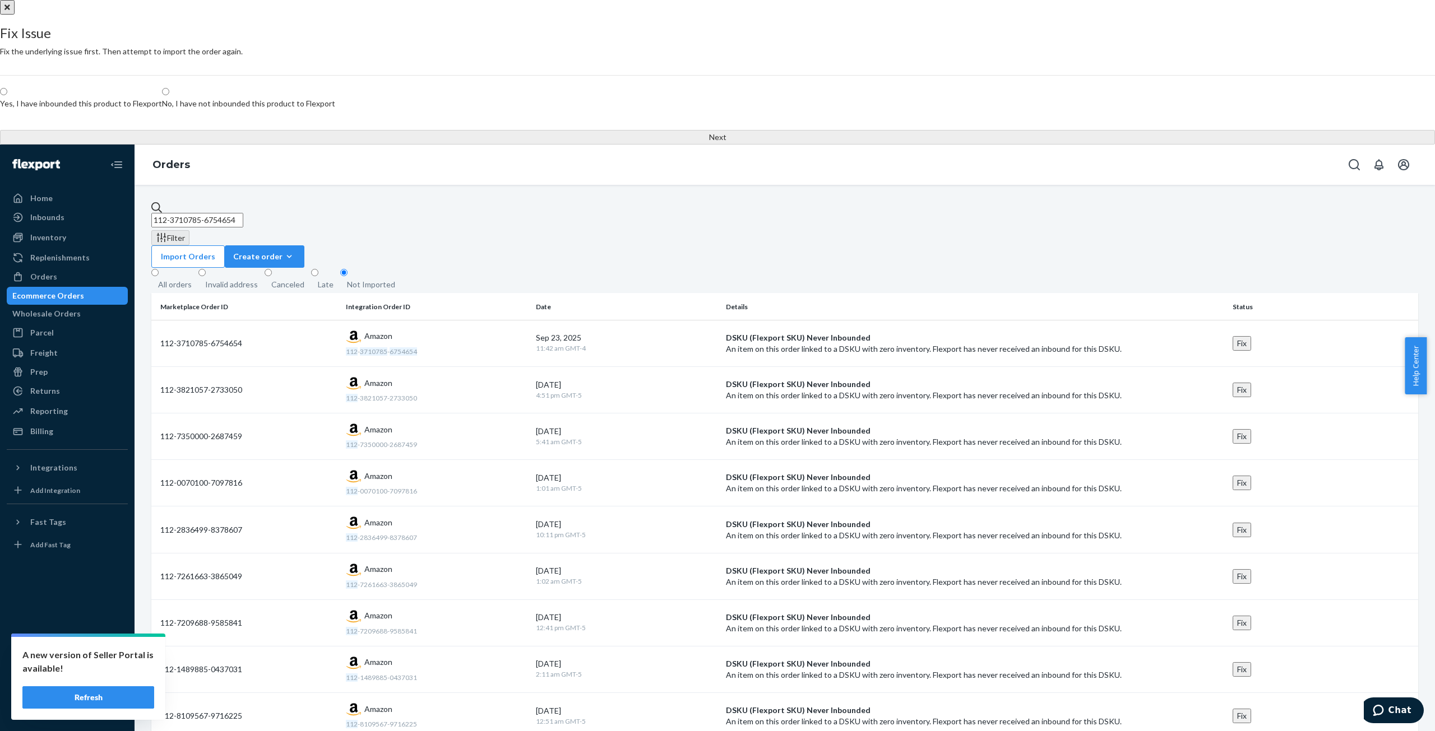
click at [162, 109] on label "Yes, I have inbounded this product to Flexport" at bounding box center [81, 98] width 162 height 22
click at [7, 95] on input "Yes, I have inbounded this product to Flexport" at bounding box center [3, 91] width 7 height 7
radio input "true"
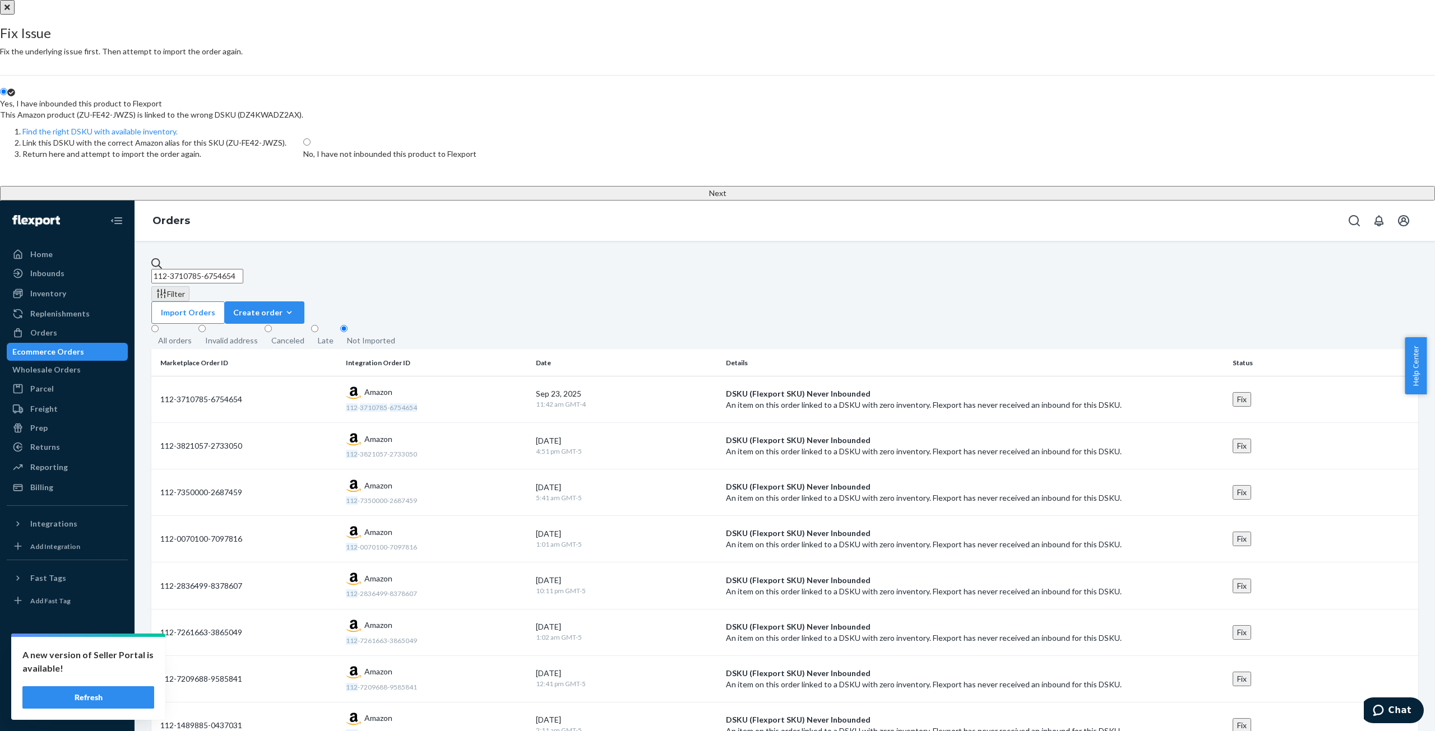
click at [717, 201] on button "Next" at bounding box center [717, 193] width 1435 height 15
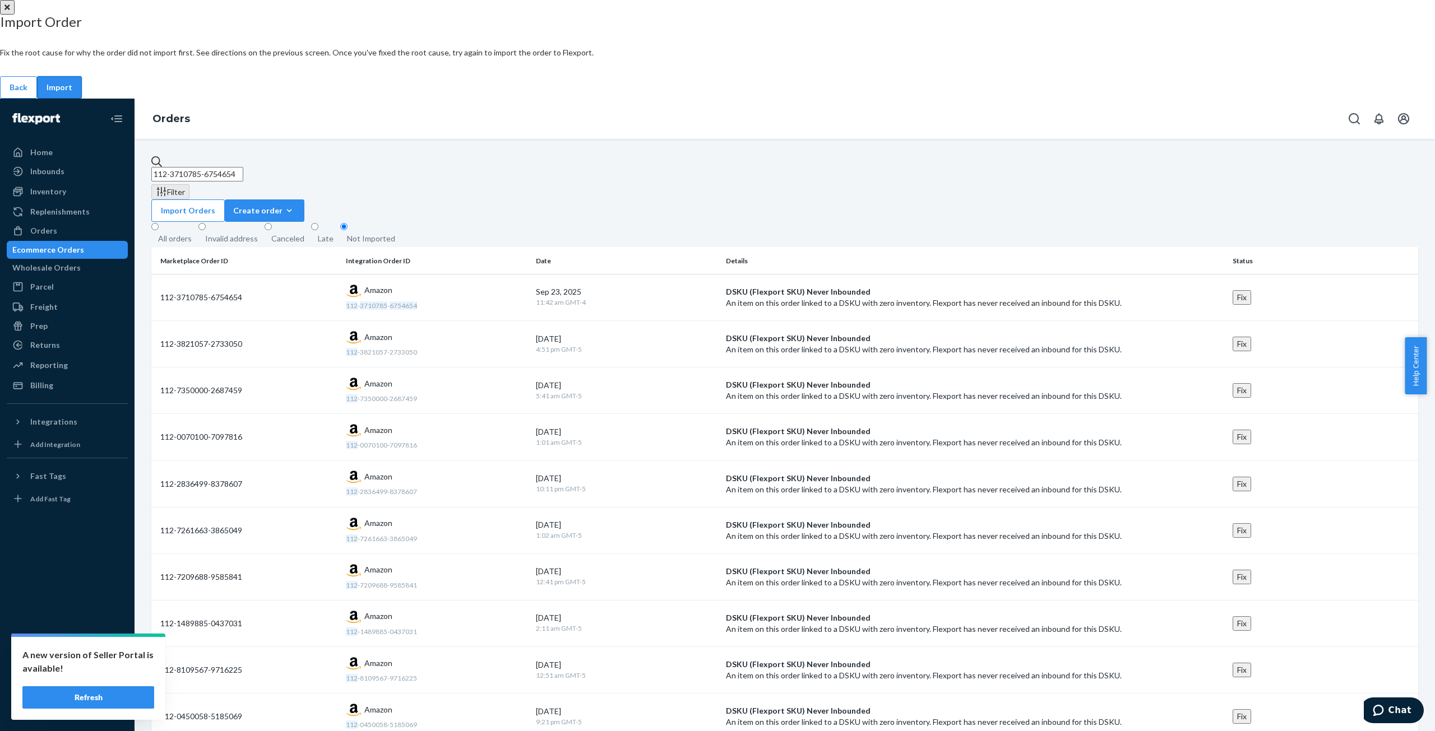
click at [72, 93] on div "Import" at bounding box center [60, 87] width 26 height 11
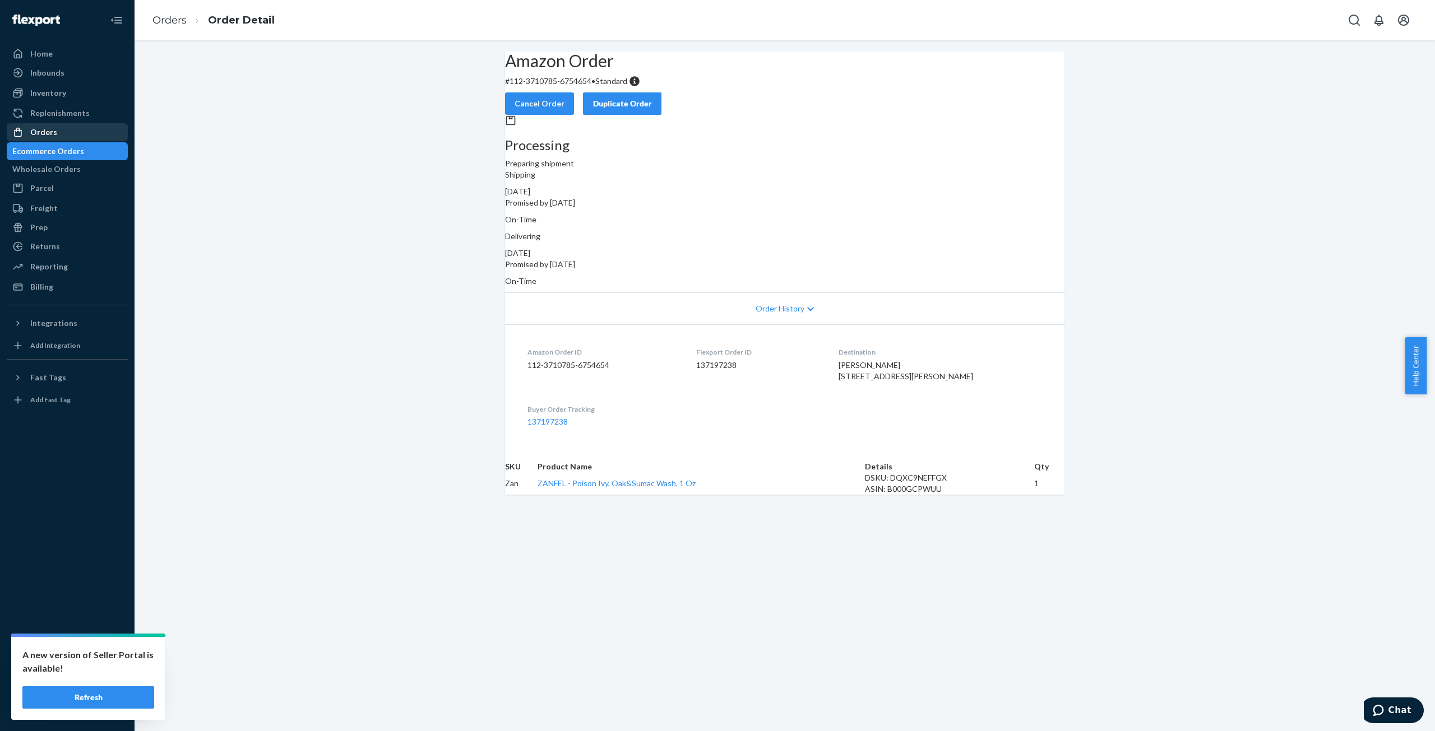
click at [40, 134] on div "Orders" at bounding box center [43, 132] width 27 height 11
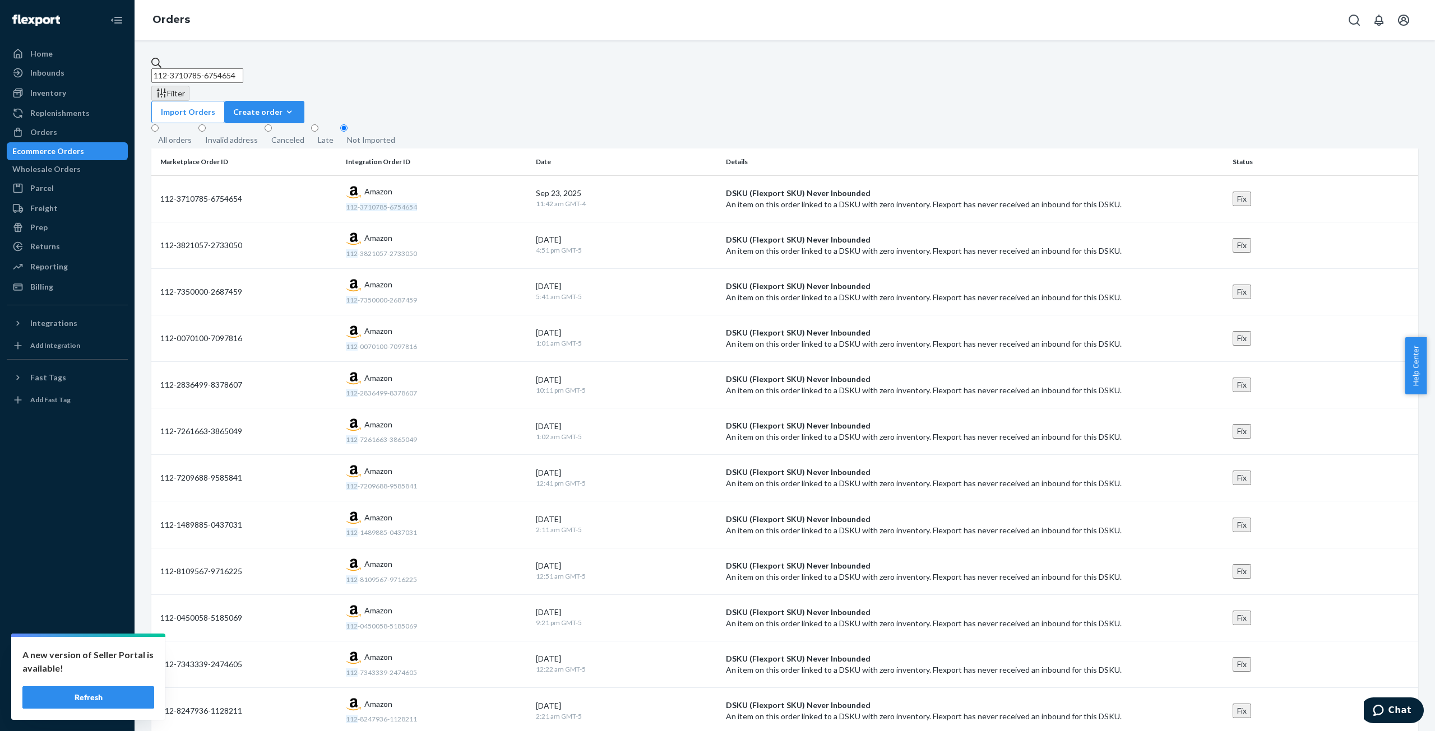
drag, startPoint x: 254, startPoint y: 67, endPoint x: 164, endPoint y: 68, distance: 90.2
click at [164, 68] on div "112-3710785-6754654" at bounding box center [784, 70] width 1266 height 26
paste input "3-9623627-700186"
type input "113-9623627-7001864"
click at [1251, 192] on button "Fix" at bounding box center [1241, 199] width 18 height 15
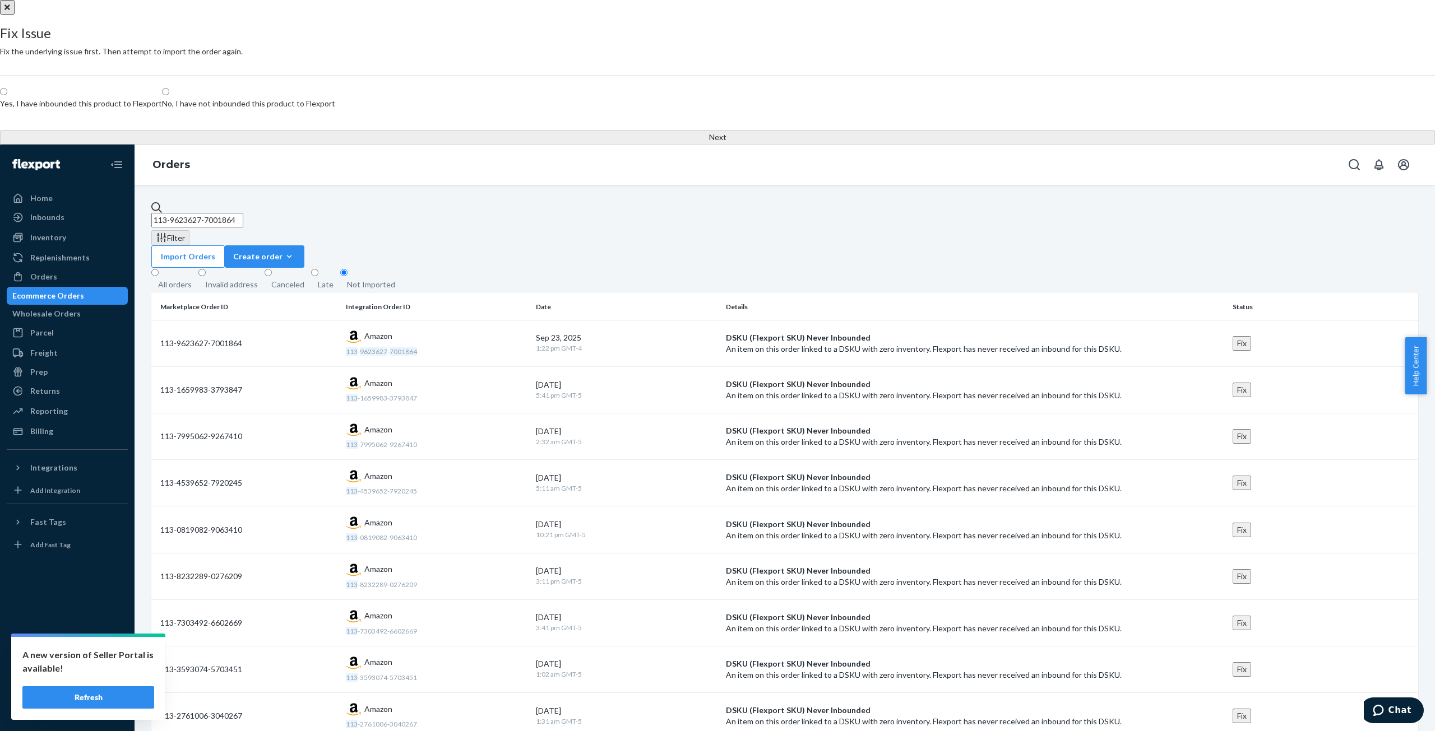
click at [7, 97] on span at bounding box center [7, 92] width 0 height 10
click at [7, 95] on input "Yes, I have inbounded this product to Flexport" at bounding box center [3, 91] width 7 height 7
radio input "true"
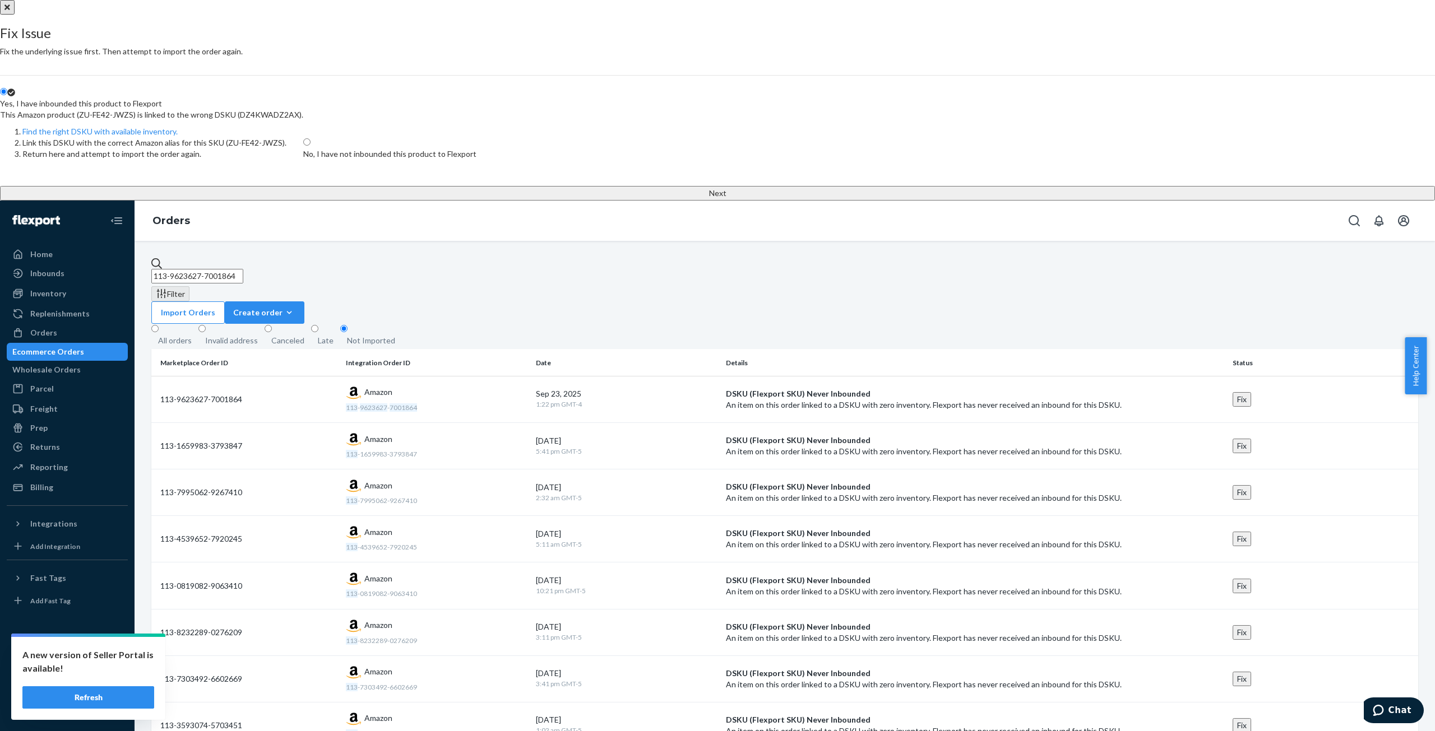
click at [720, 201] on button "Next" at bounding box center [717, 193] width 1435 height 15
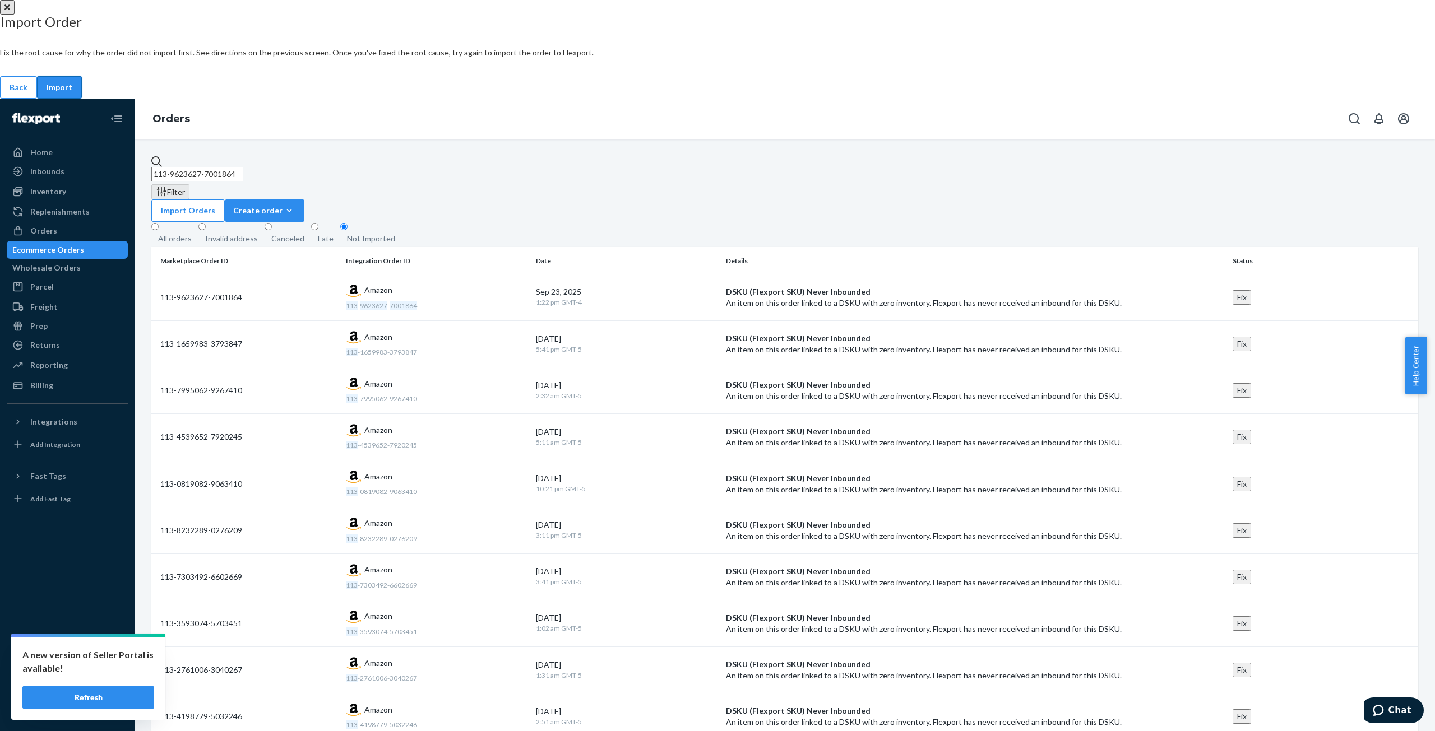
click at [72, 93] on div "Import" at bounding box center [60, 87] width 26 height 11
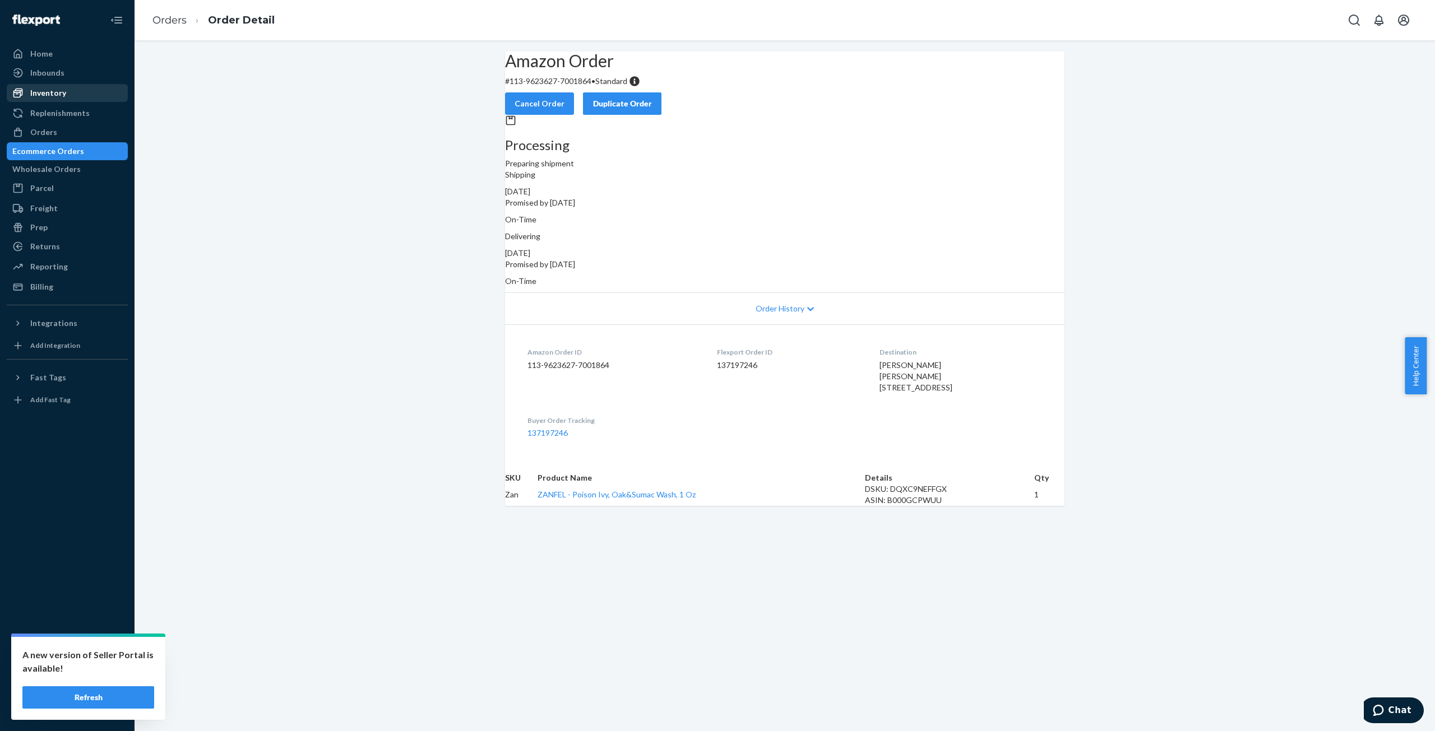
click at [53, 96] on div "Inventory" at bounding box center [48, 92] width 36 height 11
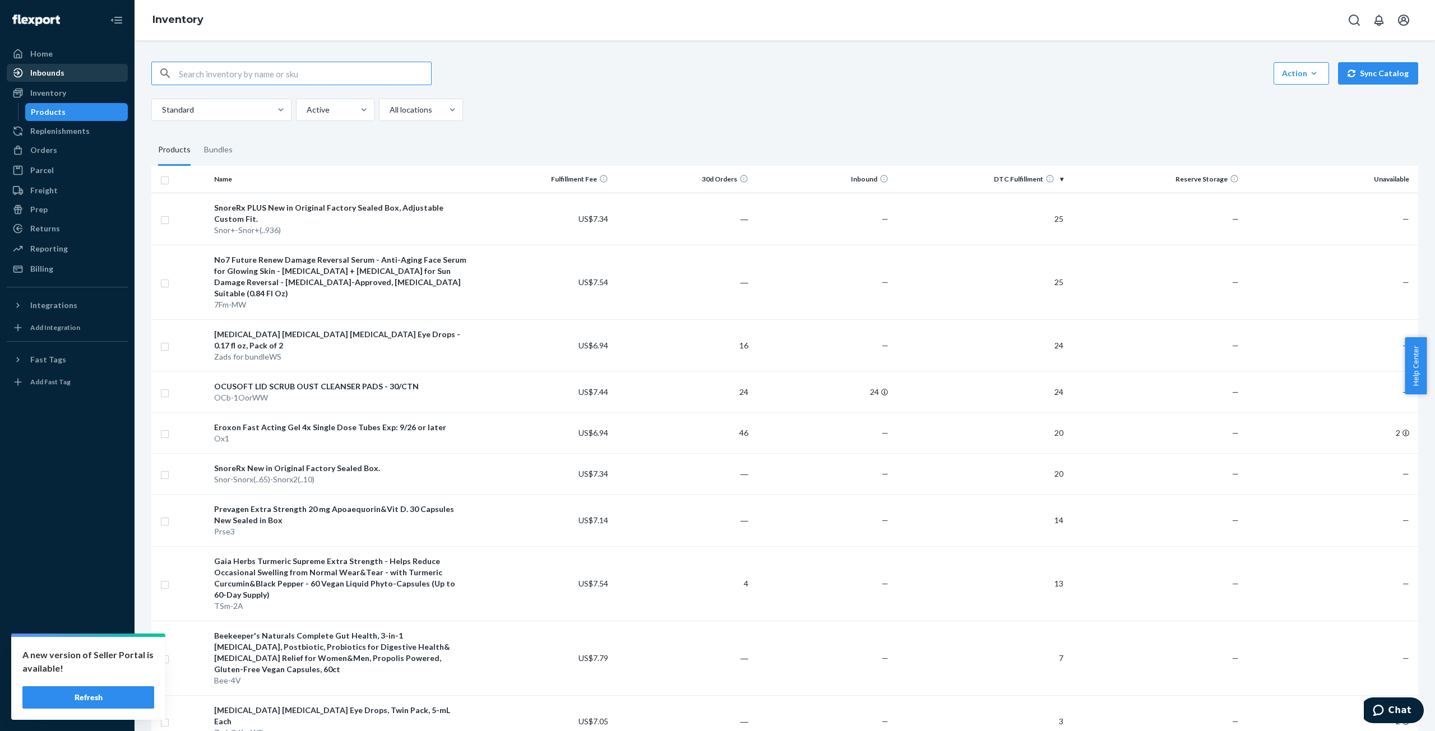
click at [57, 70] on div "Inbounds" at bounding box center [47, 72] width 34 height 11
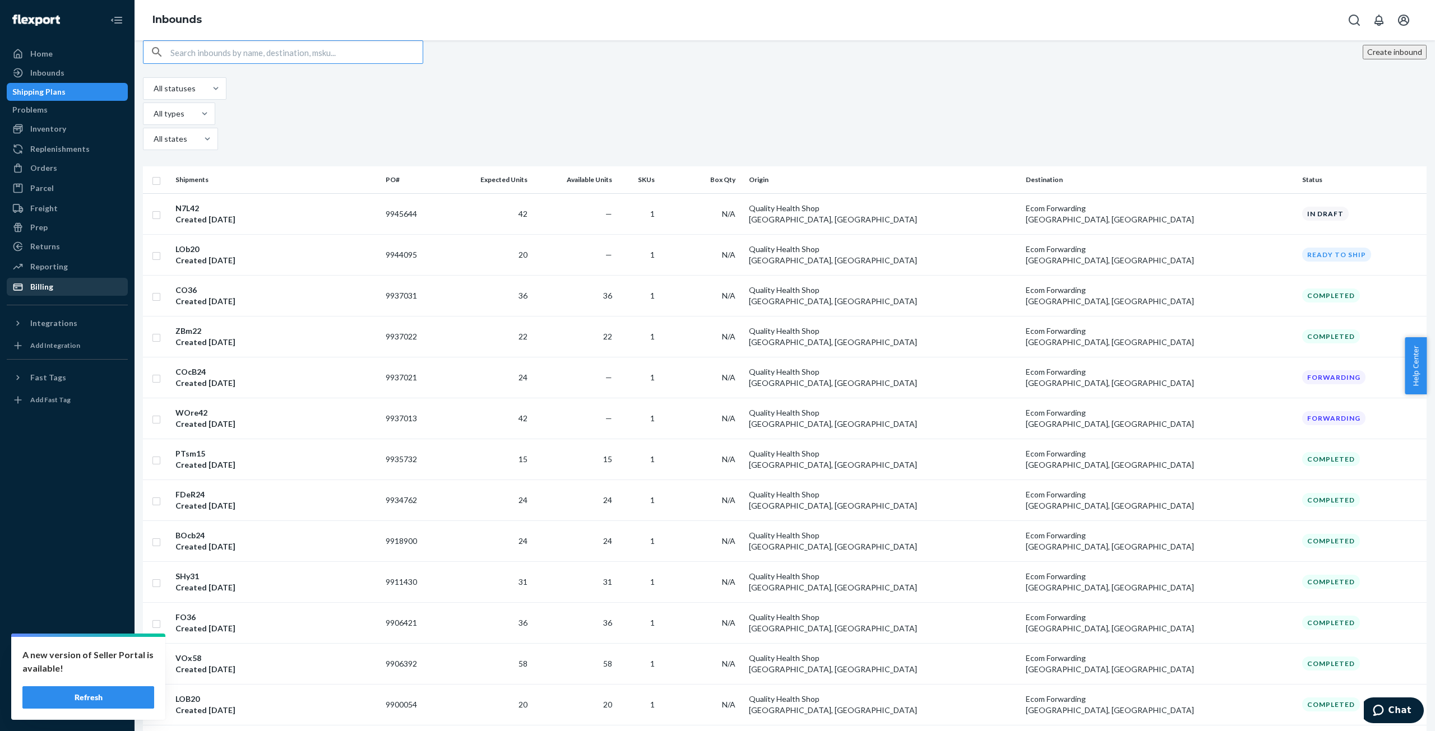
click at [45, 288] on div "Billing" at bounding box center [41, 286] width 23 height 11
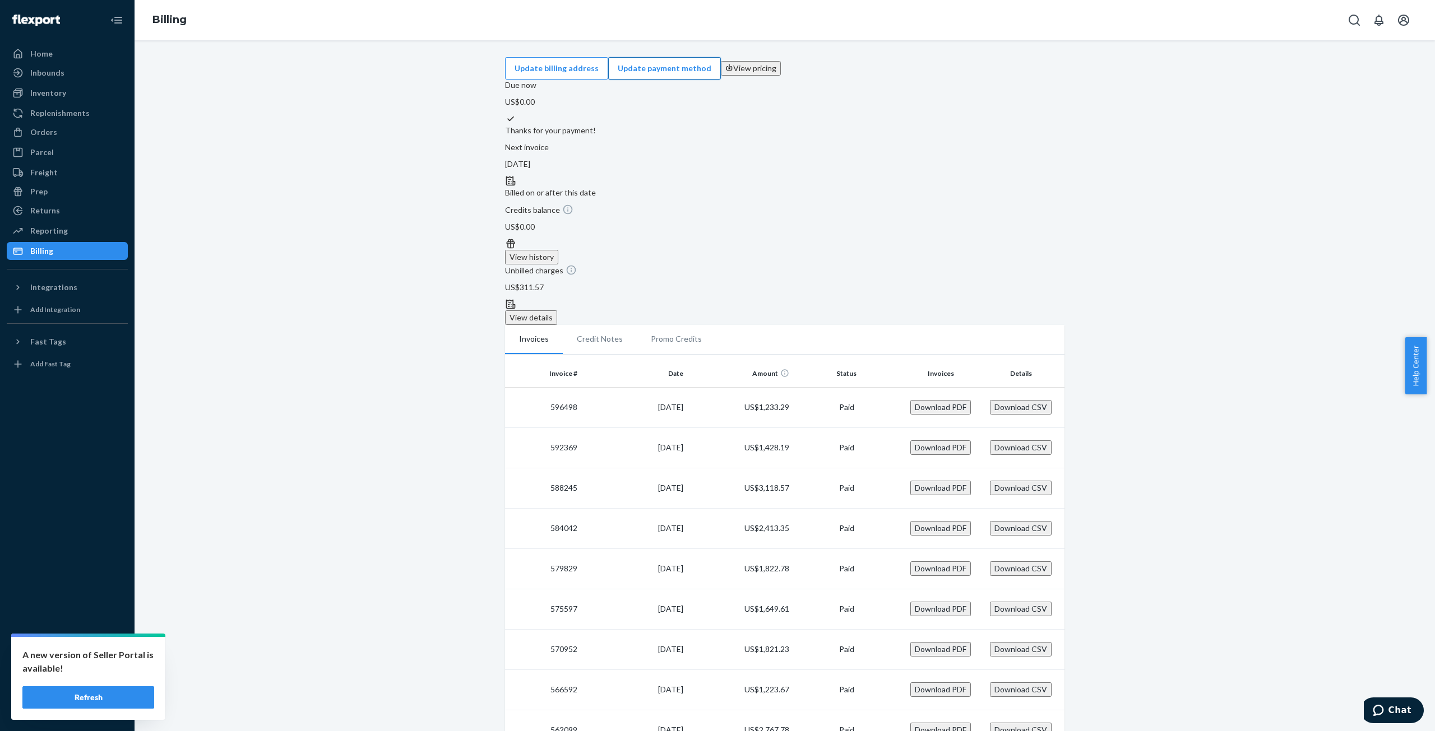
click at [721, 69] on button "Update payment method" at bounding box center [664, 68] width 113 height 22
click at [54, 77] on div "Inbounds" at bounding box center [47, 72] width 34 height 11
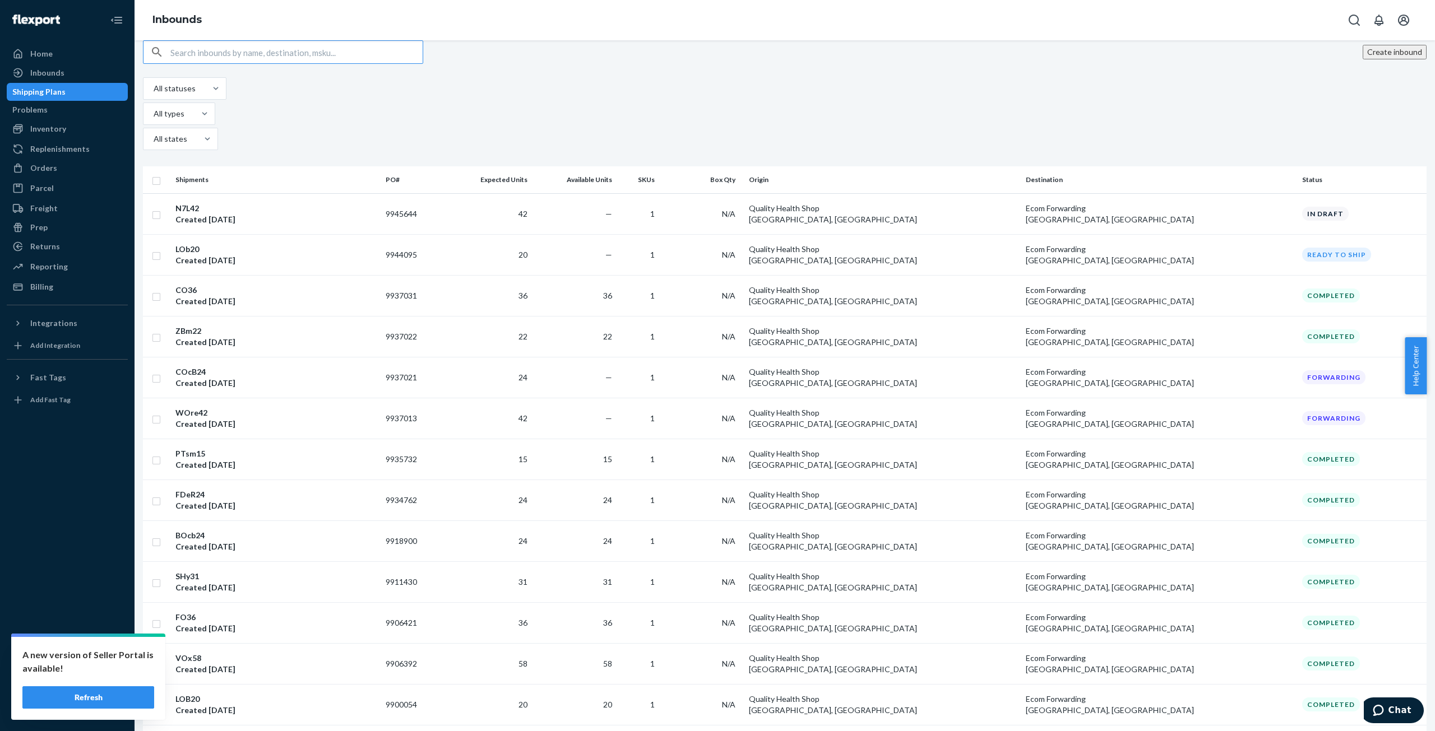
click at [531, 193] on td "42" at bounding box center [487, 213] width 87 height 41
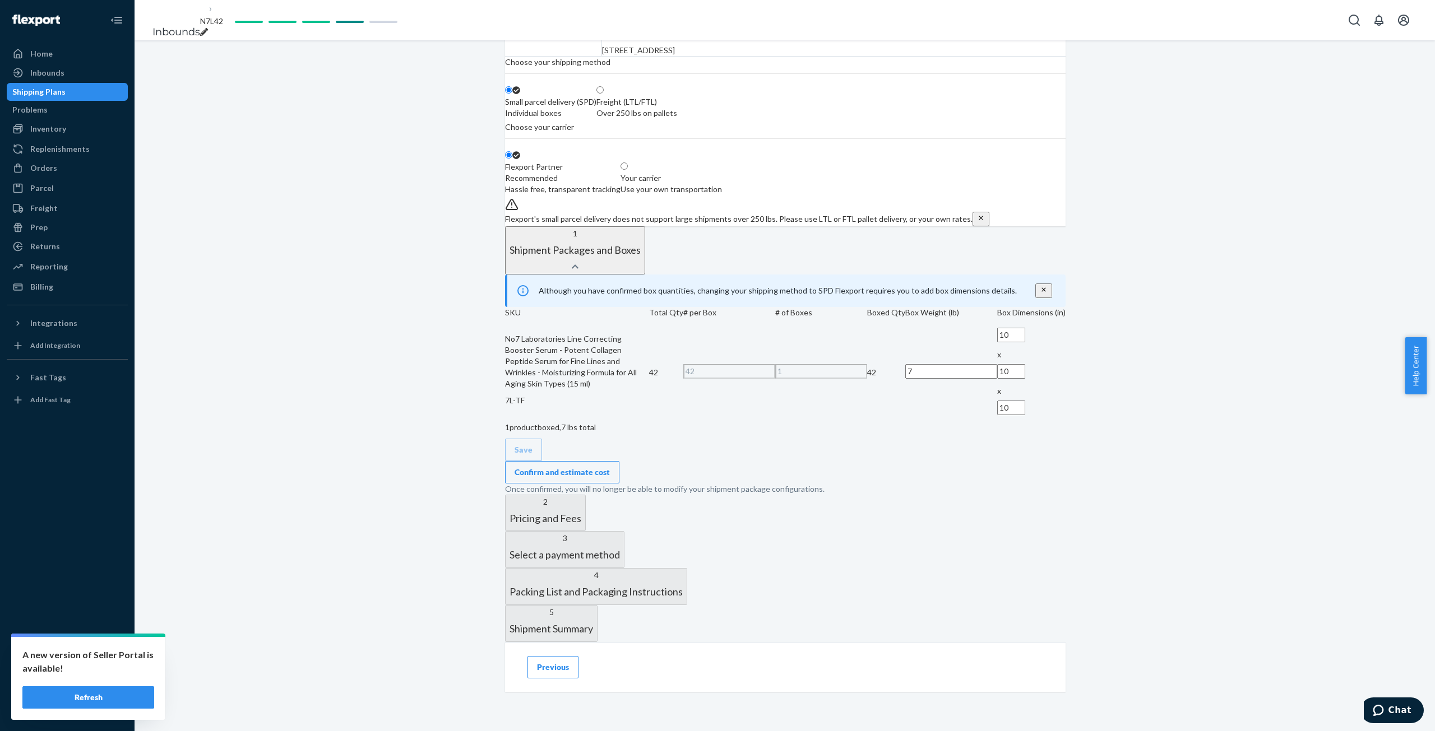
scroll to position [280, 0]
click at [610, 478] on div "Confirm and estimate cost" at bounding box center [561, 472] width 95 height 11
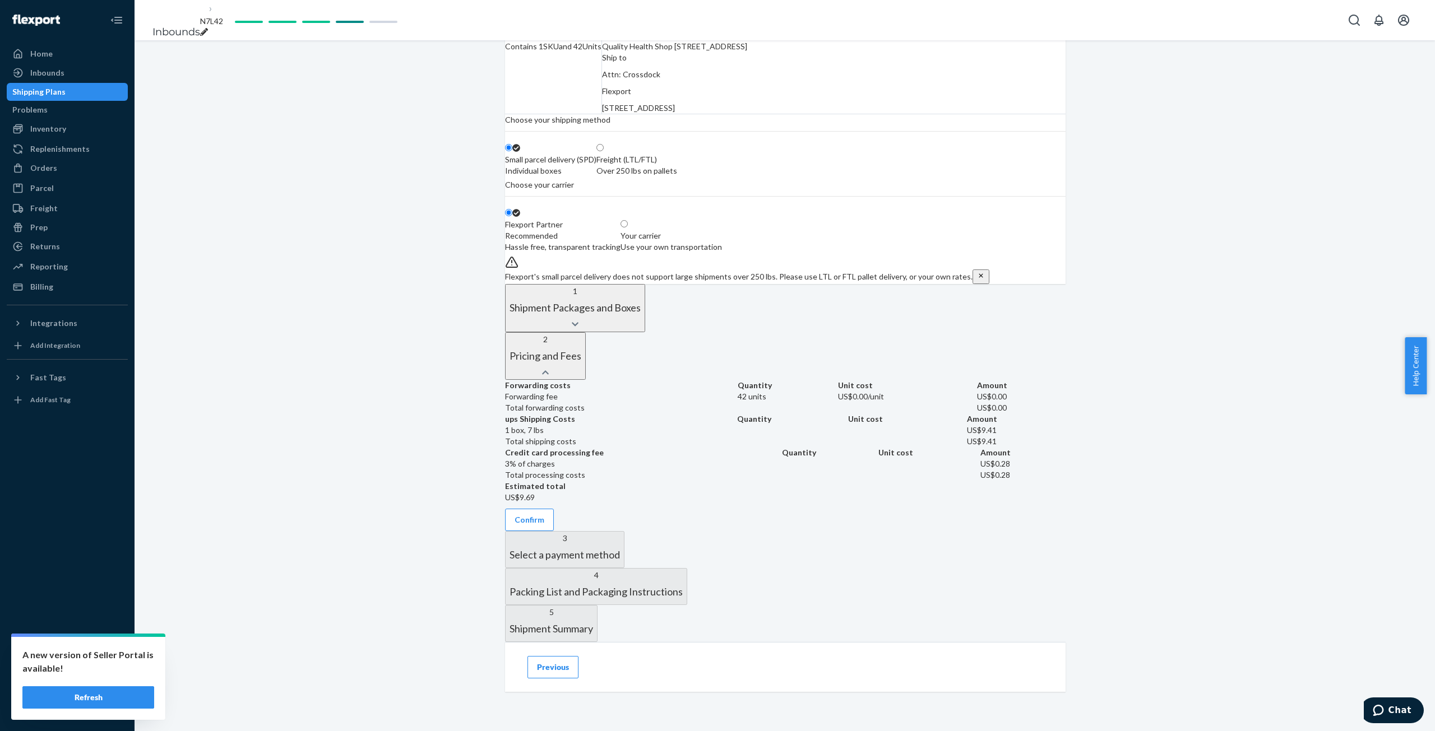
scroll to position [392, 0]
click at [554, 509] on button "Confirm" at bounding box center [529, 520] width 49 height 22
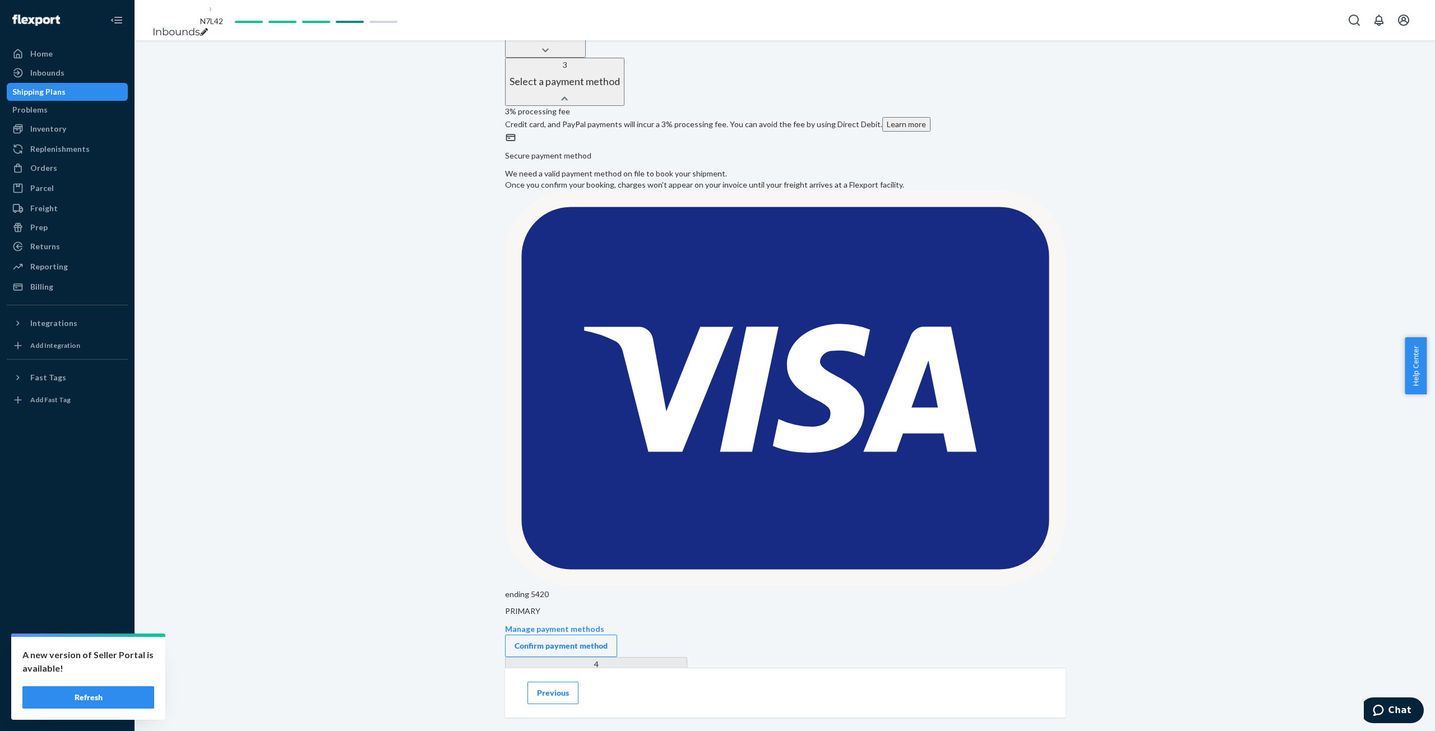
scroll to position [353, 0]
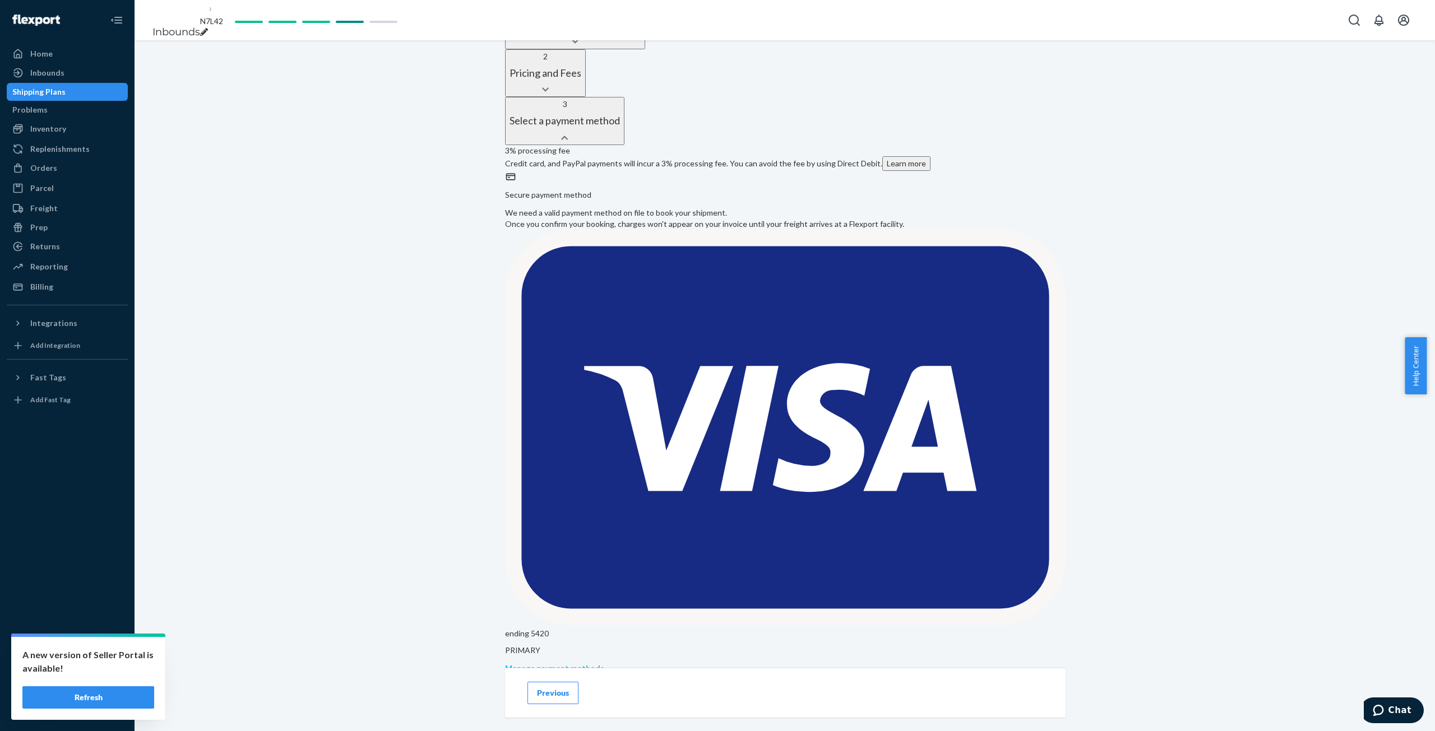
click at [613, 663] on p "Manage payment methods" at bounding box center [785, 668] width 560 height 11
click at [607, 680] on div "Confirm payment method" at bounding box center [560, 685] width 93 height 11
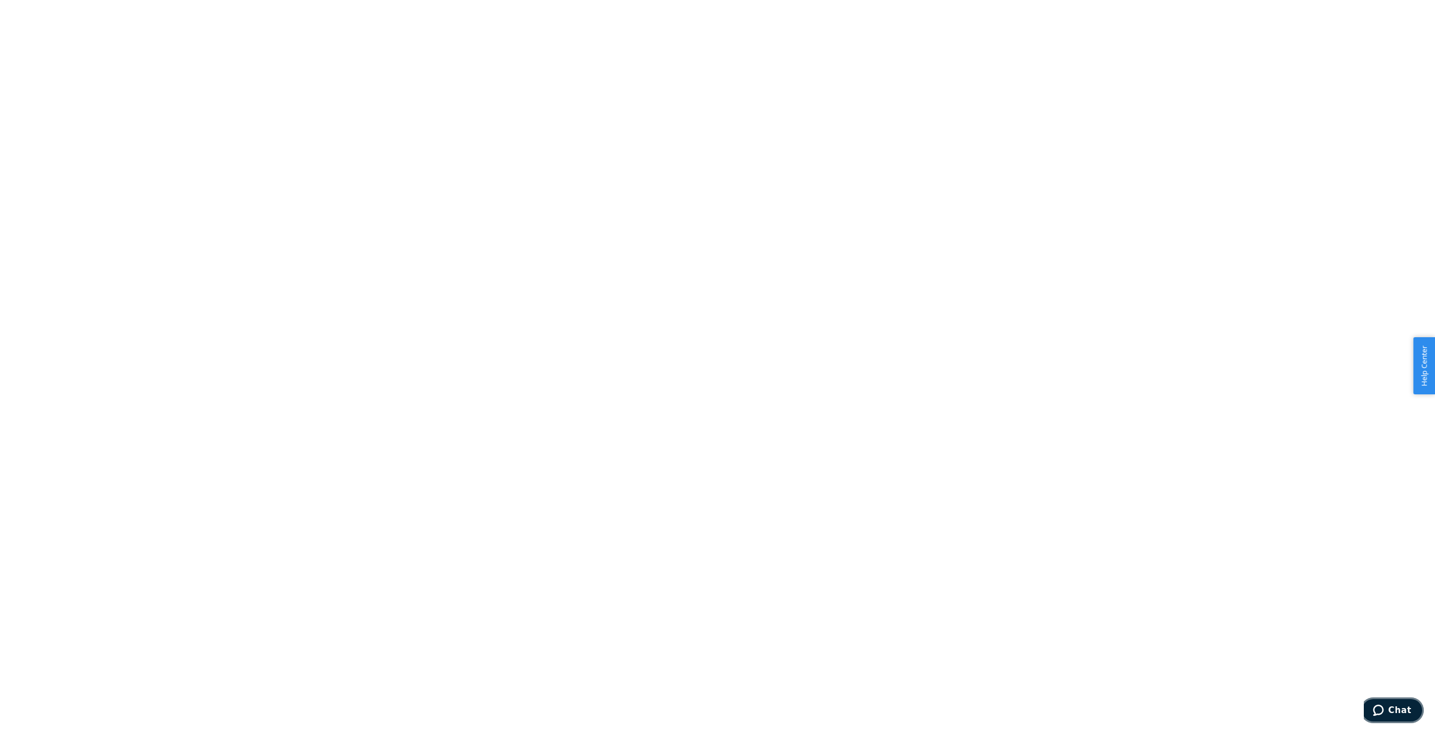
click at [1383, 706] on icon "Chat" at bounding box center [1377, 710] width 11 height 11
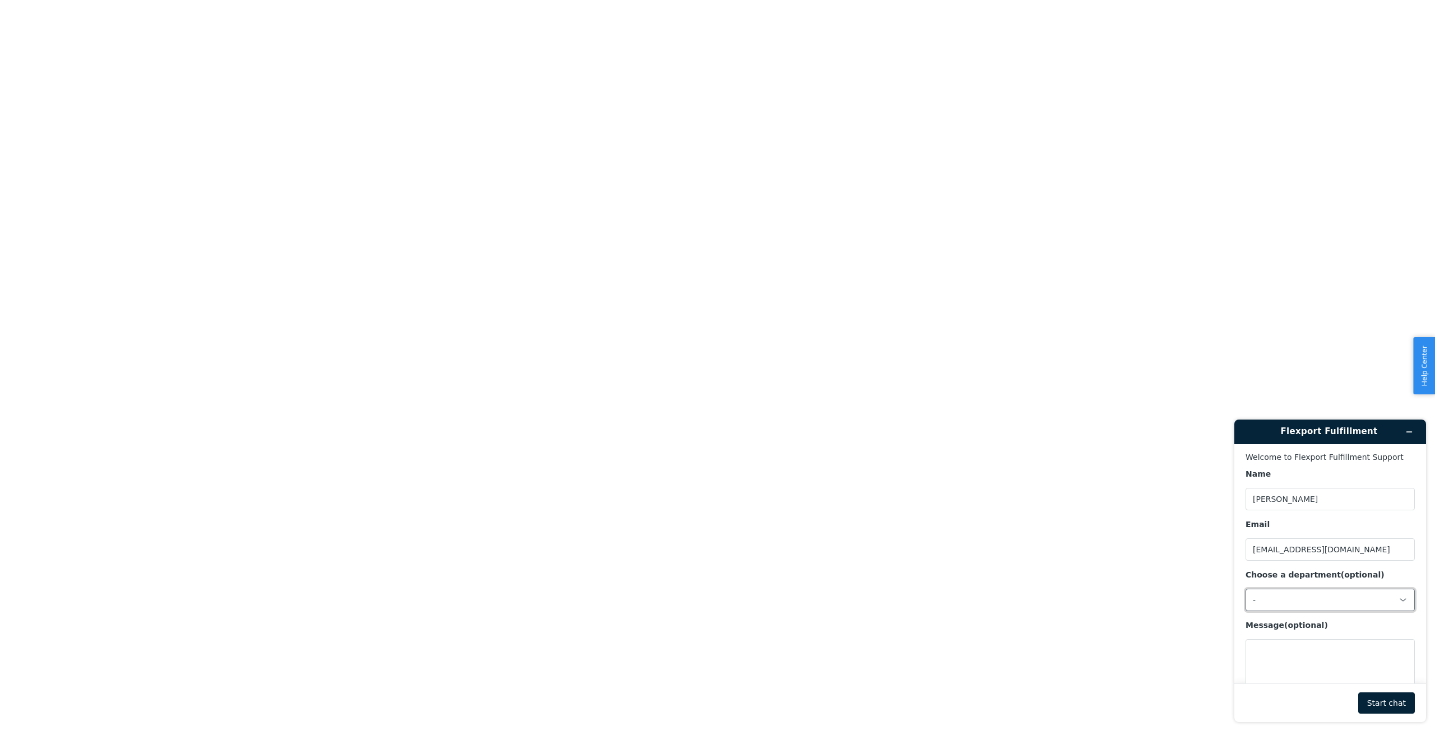
click at [1323, 594] on div "-" at bounding box center [1329, 600] width 169 height 22
click at [1308, 647] on li "Messaging (Chat Team)" at bounding box center [1328, 648] width 165 height 20
click at [1292, 661] on textarea "Message (optional)" at bounding box center [1329, 670] width 169 height 63
type textarea "I keep selecting payment method, as always; but, it keeps sending an error, on …"
click at [1376, 700] on button "Start chat" at bounding box center [1386, 703] width 57 height 21
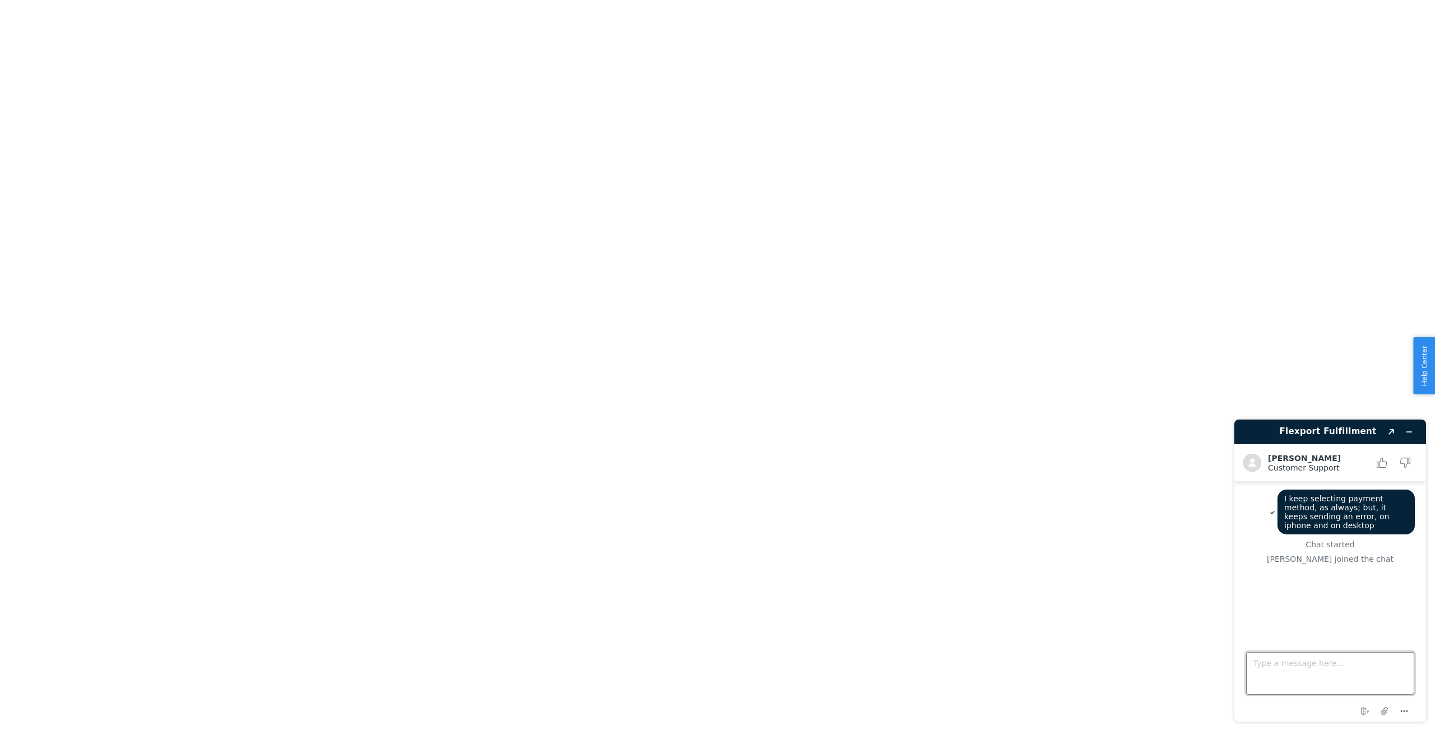
click at [1292, 669] on textarea "Type a message here..." at bounding box center [1330, 673] width 168 height 43
type textarea "trying to create inbound and get label"
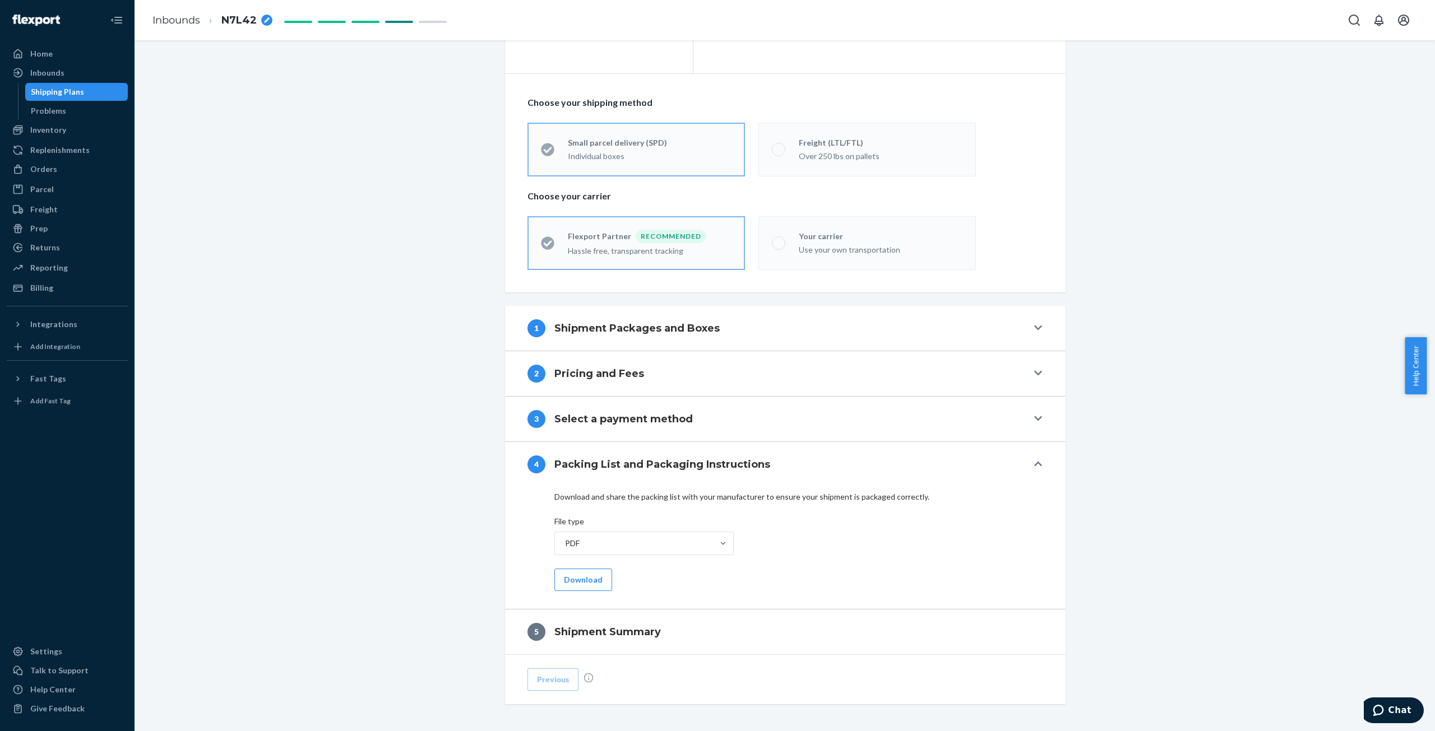
scroll to position [196, 0]
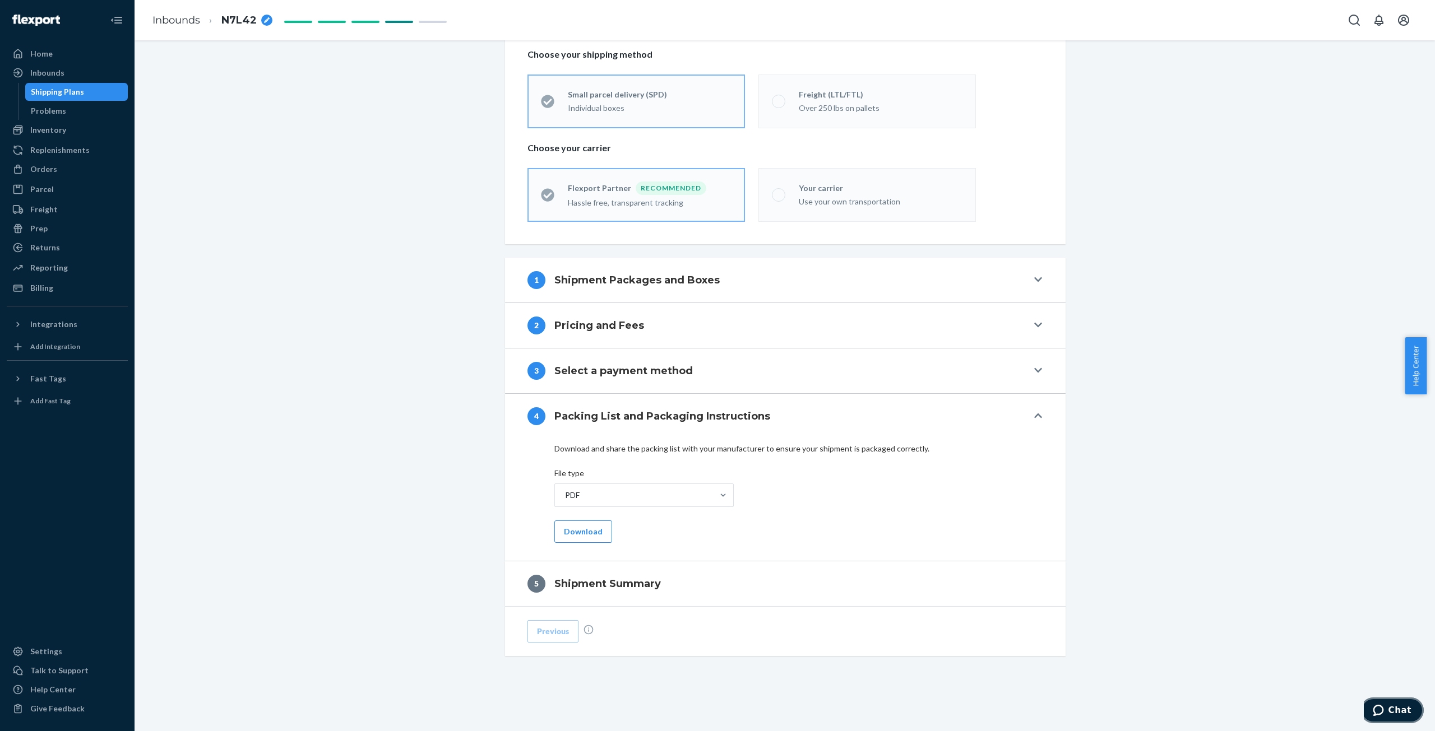
click at [1403, 706] on span "Chat" at bounding box center [1399, 711] width 23 height 10
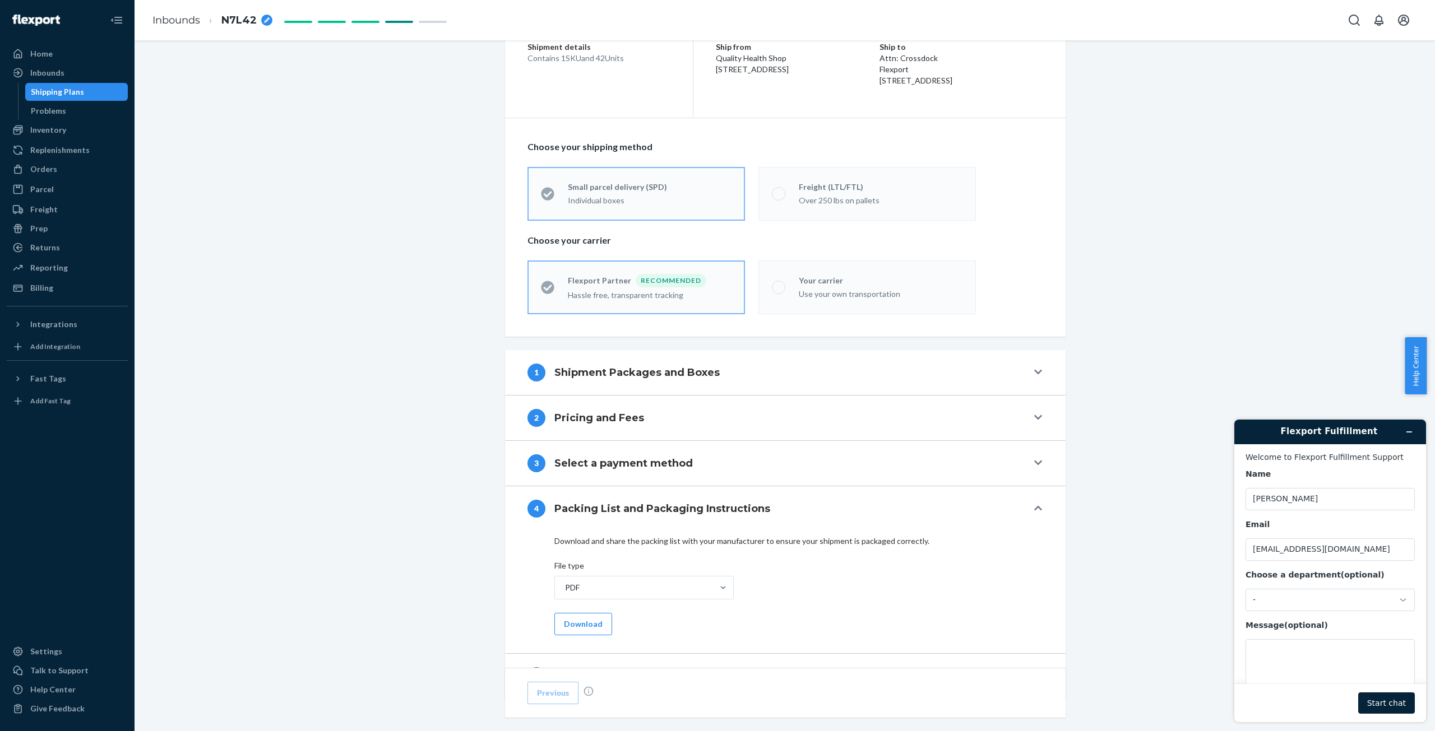
scroll to position [0, 0]
